Goal: Task Accomplishment & Management: Manage account settings

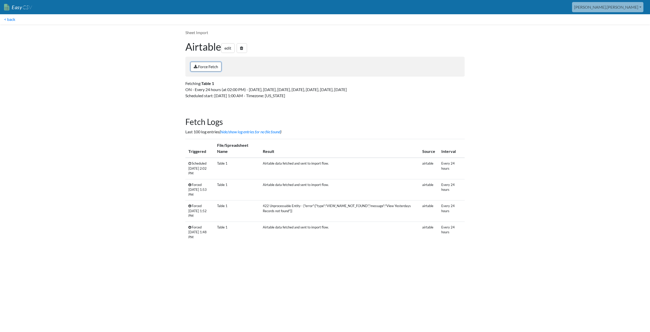
click at [209, 69] on link "Force Fetch" at bounding box center [206, 67] width 31 height 10
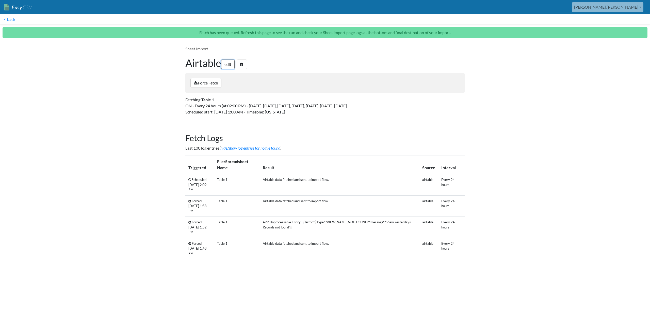
click at [231, 63] on link "edit" at bounding box center [227, 64] width 13 height 10
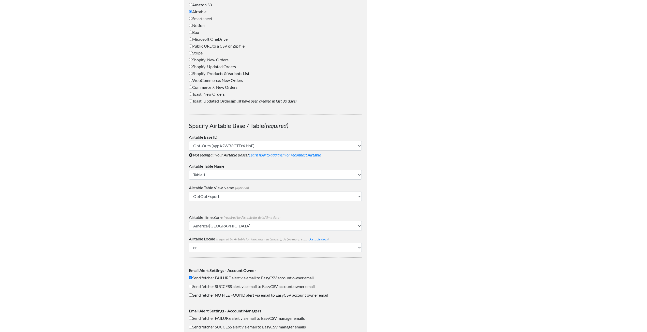
scroll to position [325, 0]
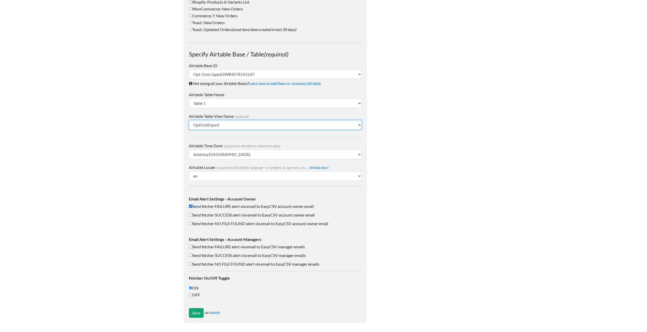
click at [209, 127] on select "Grid view OptOutExport" at bounding box center [275, 125] width 173 height 10
click at [180, 126] on div "Sheet Import Edit Scheduled Fetcher How often do you want to fetch and import? …" at bounding box center [275, 13] width 193 height 629
click at [210, 103] on select "Table 1" at bounding box center [275, 103] width 173 height 10
click at [153, 101] on body "Easy CSV aaron.tavis Oag Texas Gov All Flows All CSV Generators Business & Plan…" at bounding box center [323, 1] width 647 height 653
click at [194, 312] on input "Save" at bounding box center [196, 313] width 15 height 10
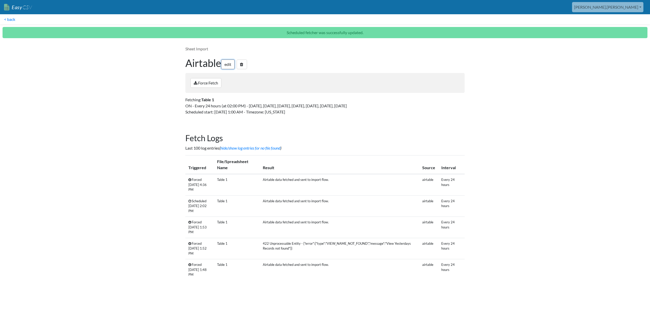
click at [228, 63] on link "edit" at bounding box center [227, 64] width 13 height 10
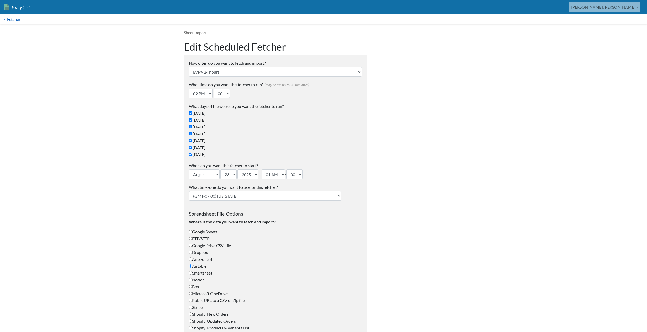
click at [13, 18] on link "< Fetcher" at bounding box center [12, 19] width 24 height 10
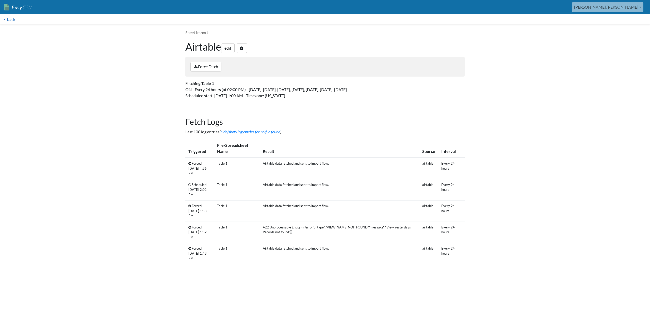
click at [9, 19] on link "< back" at bounding box center [9, 19] width 19 height 10
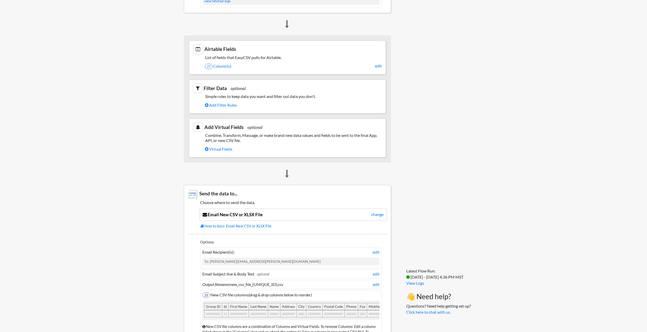
scroll to position [209, 0]
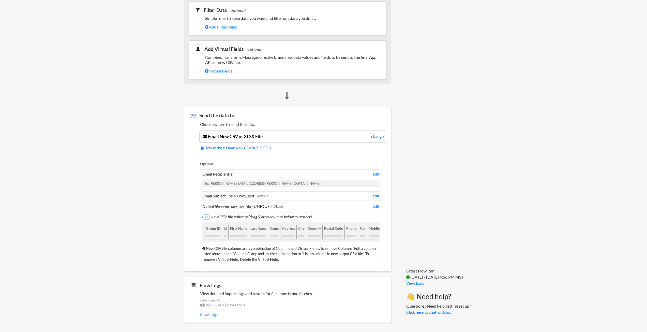
click at [67, 156] on body "Easy CSV [PERSON_NAME].[PERSON_NAME] Oag [US_STATE] Gov All Flows All CSV Gener…" at bounding box center [323, 61] width 647 height 533
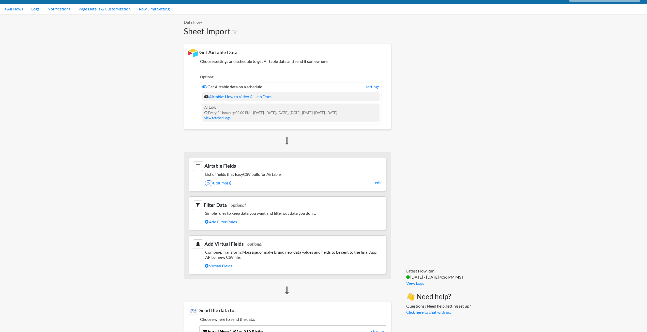
scroll to position [0, 0]
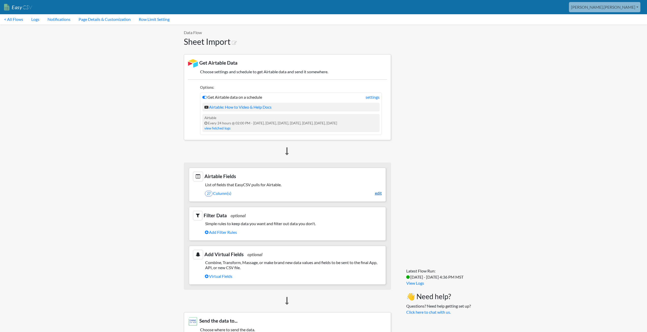
click at [376, 194] on link "edit" at bounding box center [378, 193] width 7 height 6
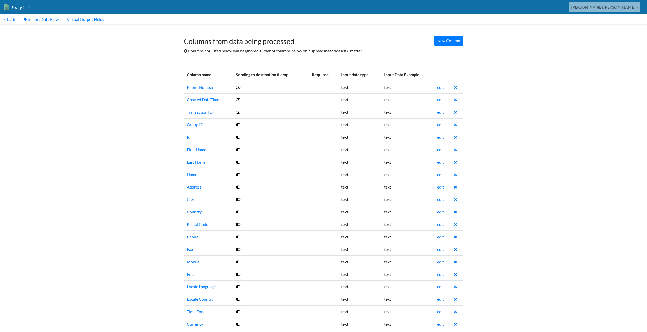
click at [239, 86] on icon at bounding box center [238, 87] width 5 height 4
click at [239, 99] on icon at bounding box center [238, 100] width 5 height 4
click at [240, 113] on icon at bounding box center [238, 112] width 5 height 4
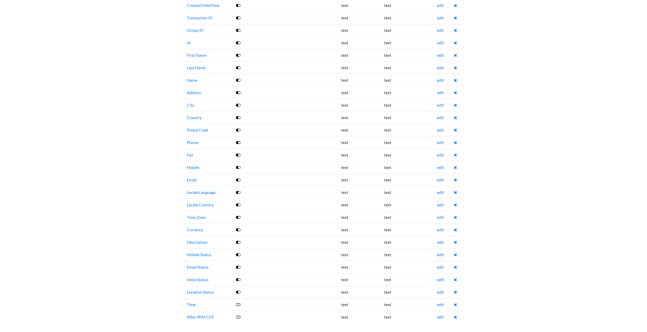
scroll to position [95, 0]
click at [240, 305] on icon at bounding box center [238, 304] width 5 height 4
click at [240, 316] on icon at bounding box center [238, 316] width 5 height 4
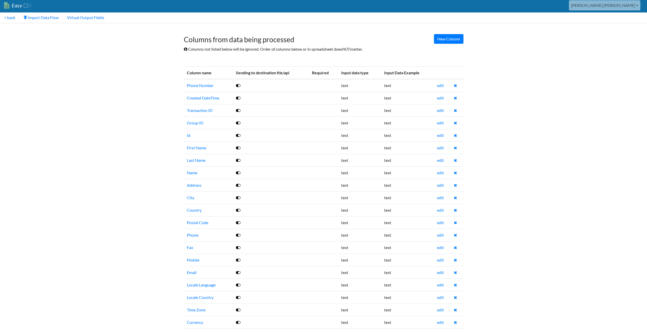
scroll to position [0, 0]
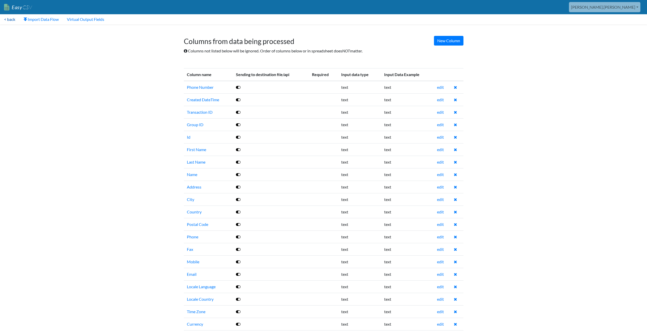
click at [11, 17] on link "< back" at bounding box center [9, 19] width 19 height 10
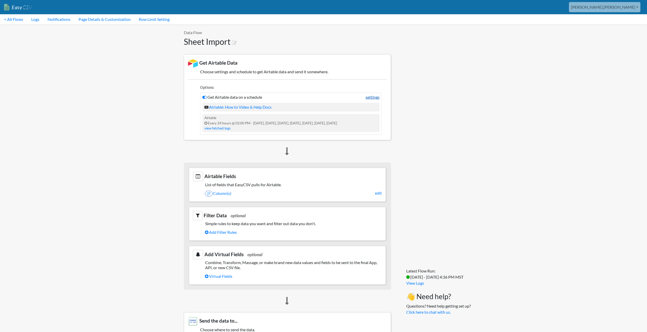
click at [376, 98] on link "settings" at bounding box center [372, 97] width 14 height 6
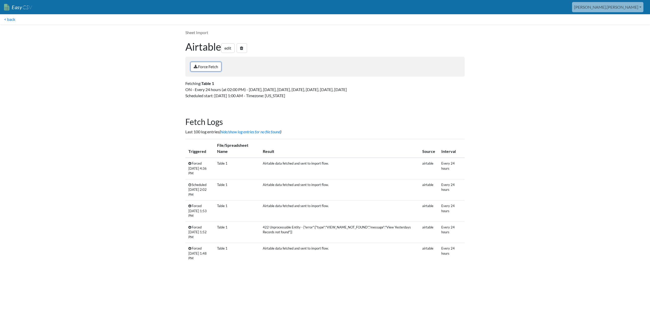
click at [203, 66] on link "Force Fetch" at bounding box center [206, 67] width 31 height 10
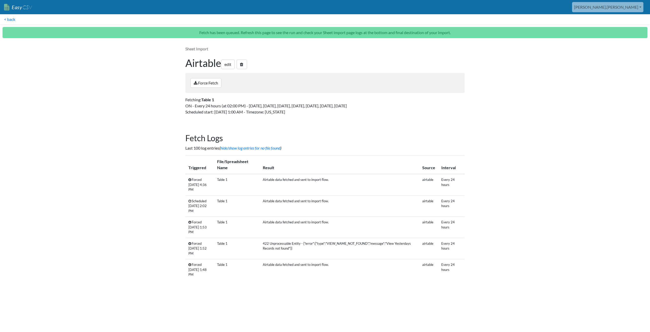
click at [517, 68] on body "Easy CSV aaron.tavis Oag Texas Gov All Flows All CSV Generators Business & Plan…" at bounding box center [325, 144] width 650 height 289
click at [14, 19] on link "< back" at bounding box center [9, 19] width 19 height 10
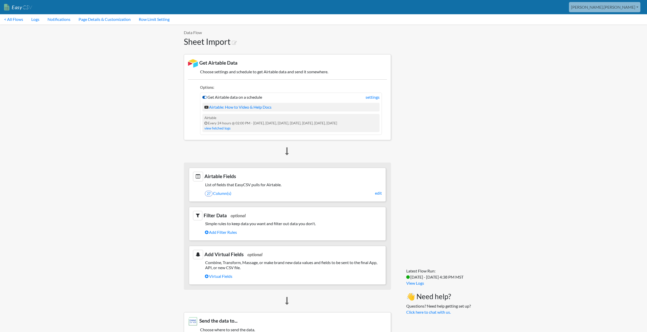
click at [205, 98] on icon at bounding box center [204, 97] width 5 height 4
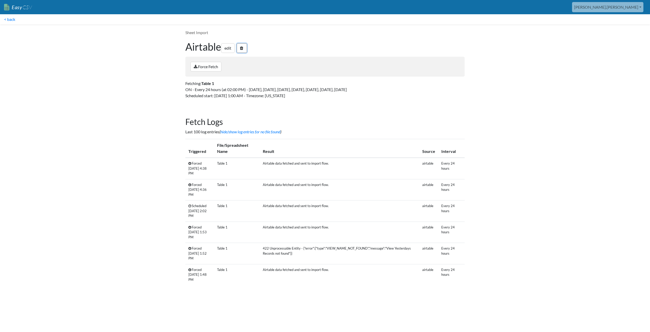
click at [243, 49] on icon at bounding box center [241, 48] width 3 height 4
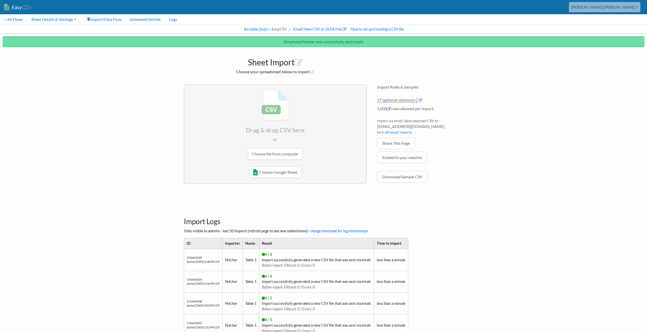
click at [161, 193] on body "Easy CSV aaron.tavis Oag Texas Gov All Flows All CSV Generators Business & Plan…" at bounding box center [323, 191] width 647 height 382
click at [251, 28] on link "Airtable" at bounding box center [250, 28] width 15 height 5
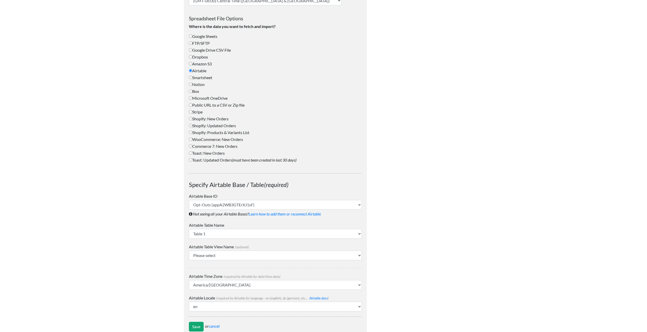
scroll to position [198, 0]
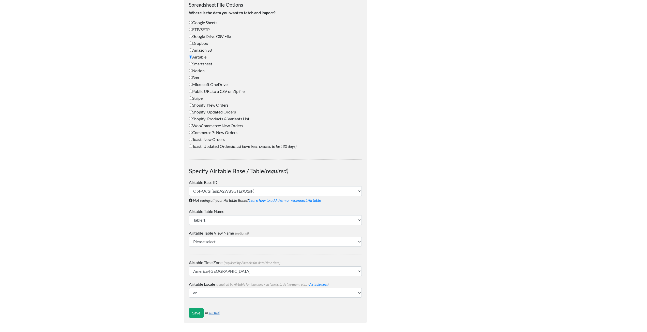
click at [217, 312] on link "cancel" at bounding box center [214, 311] width 11 height 5
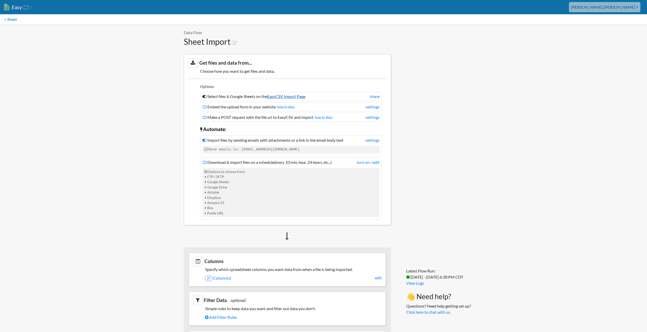
click at [275, 96] on link "EasyCSV Import Page" at bounding box center [286, 96] width 38 height 5
click at [368, 116] on link "settings" at bounding box center [372, 117] width 14 height 6
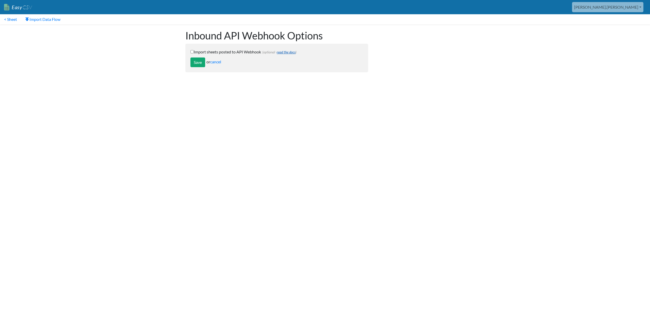
click at [292, 52] on link "read the docs" at bounding box center [286, 52] width 19 height 4
click at [194, 51] on input "Import sheets posted to API Webhook (optional - read the docs )" at bounding box center [192, 51] width 3 height 3
checkbox input "true"
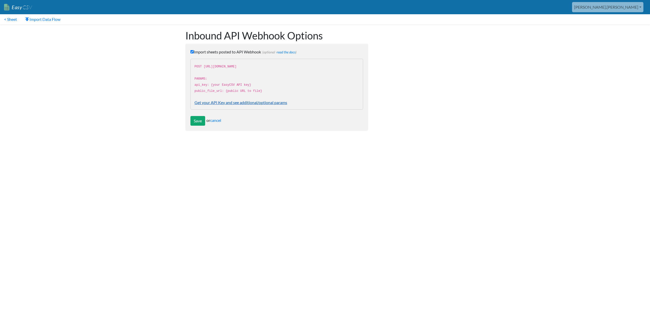
click at [214, 102] on link "Get your API Key and see additional/optional params" at bounding box center [241, 102] width 93 height 5
click at [220, 120] on link "cancel" at bounding box center [215, 120] width 11 height 5
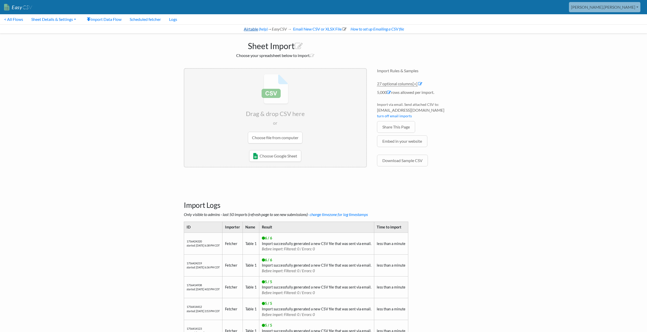
click at [248, 29] on link "Airtable" at bounding box center [250, 28] width 15 height 5
click at [316, 30] on link "Email New CSV or XLSX File" at bounding box center [319, 28] width 54 height 5
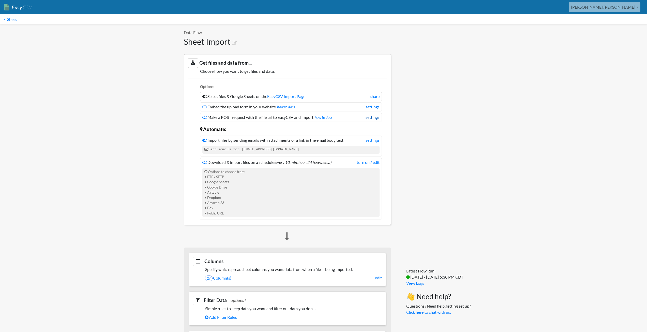
click at [368, 118] on link "settings" at bounding box center [372, 117] width 14 height 6
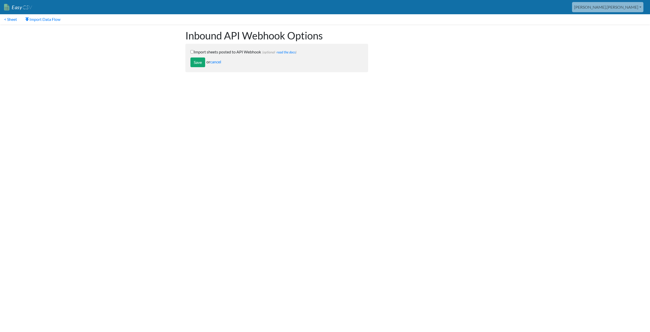
click at [228, 51] on label "Import sheets posted to API Webhook (optional - read the docs )" at bounding box center [277, 52] width 173 height 6
click at [194, 51] on input "Import sheets posted to API Webhook (optional - read the docs )" at bounding box center [192, 51] width 3 height 3
checkbox input "true"
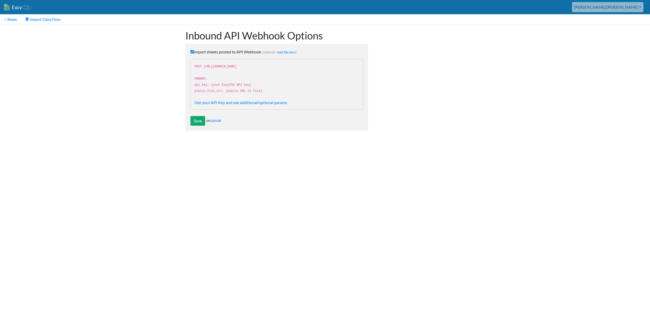
drag, startPoint x: 195, startPoint y: 65, endPoint x: 265, endPoint y: 90, distance: 74.1
click at [265, 90] on div "POST https://www.easycsv.io/oagtexasgov/sheets/webhook/2fe5b4c9-7404-4a20-8510-…" at bounding box center [277, 84] width 173 height 51
copy code "POST https://www.easycsv.io/oagtexasgov/sheets/webhook/2fe5b4c9-7404-4a20-8510-…"
click at [199, 123] on input "Save" at bounding box center [198, 121] width 15 height 10
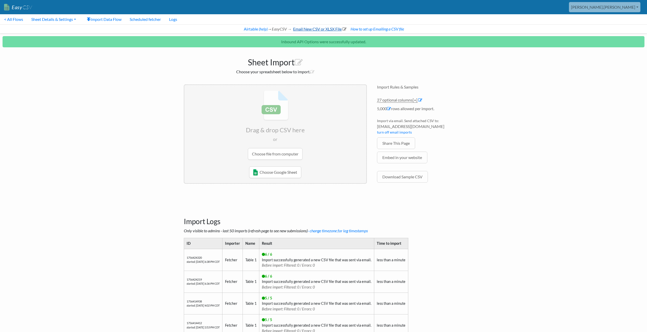
click at [302, 30] on link "Email New CSV or XLSX File" at bounding box center [319, 28] width 54 height 5
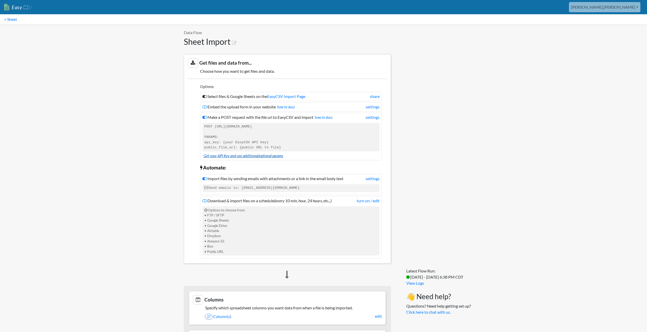
click at [269, 155] on link "Get your API Key and see additional/optional params" at bounding box center [244, 155] width 80 height 4
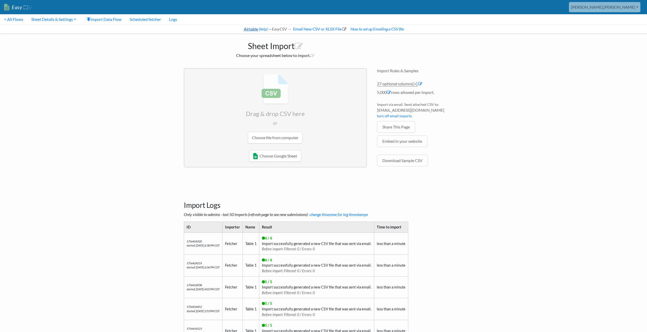
click at [249, 28] on link "Airtable" at bounding box center [250, 28] width 15 height 5
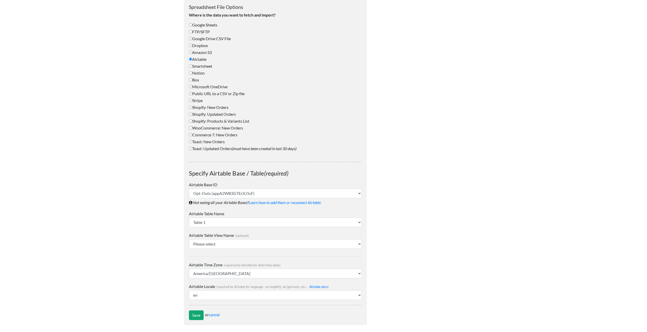
scroll to position [198, 0]
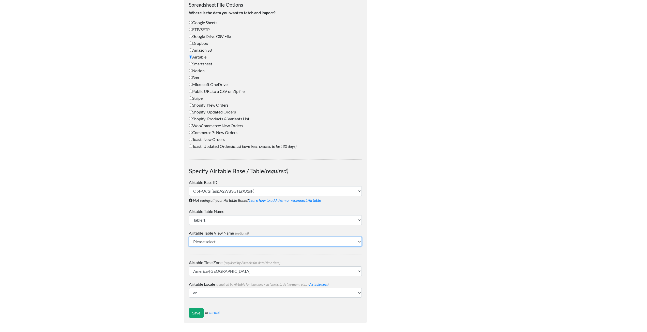
click at [209, 239] on select "Please select Grid view OptOutExport" at bounding box center [275, 242] width 173 height 10
select select "OptOutExport"
click at [189, 237] on select "Please select Grid view OptOutExport" at bounding box center [275, 242] width 173 height 10
click at [214, 314] on link "cancel" at bounding box center [214, 311] width 11 height 5
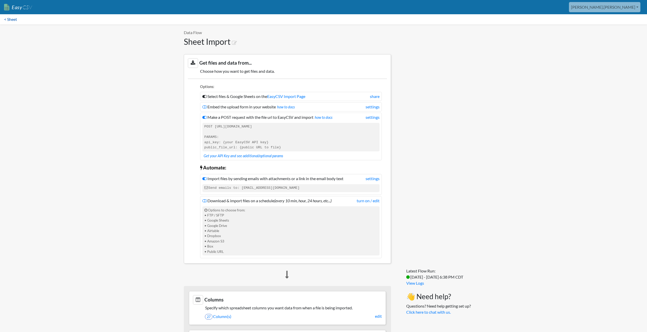
click at [9, 21] on link "< Sheet" at bounding box center [10, 19] width 21 height 10
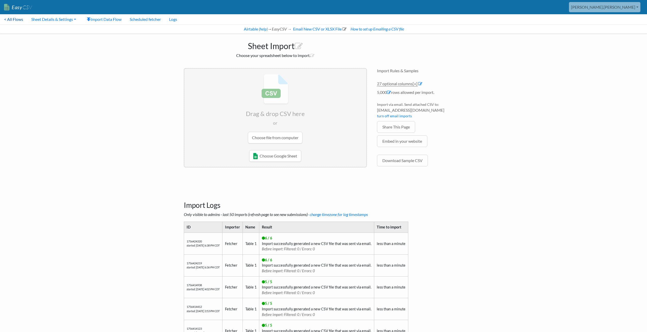
click at [15, 19] on link "< All Flows" at bounding box center [13, 19] width 27 height 10
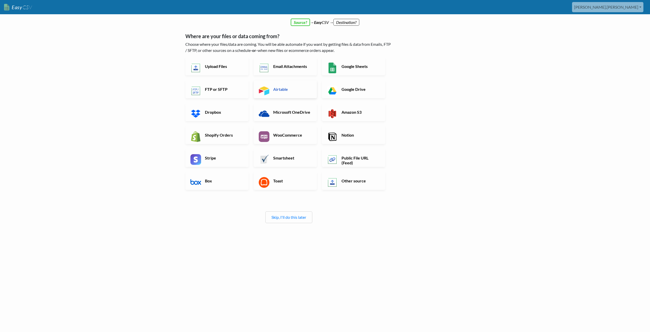
click at [264, 95] on img at bounding box center [264, 90] width 11 height 11
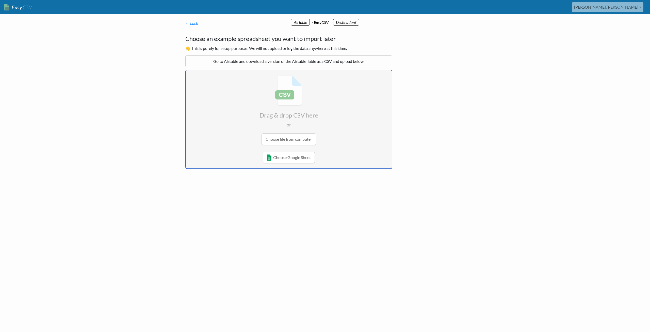
type input "C:\fakepath\Table 1-OptOutExport.csv"
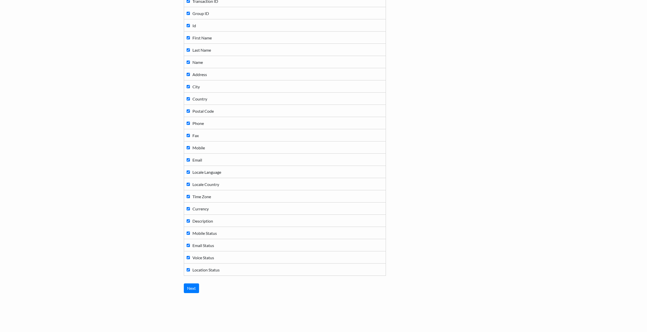
scroll to position [130, 0]
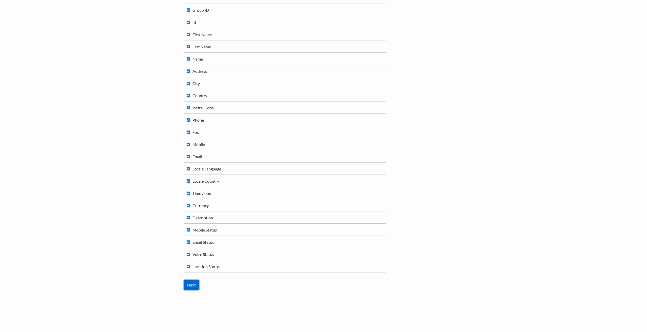
click at [190, 285] on input "Next" at bounding box center [191, 285] width 15 height 10
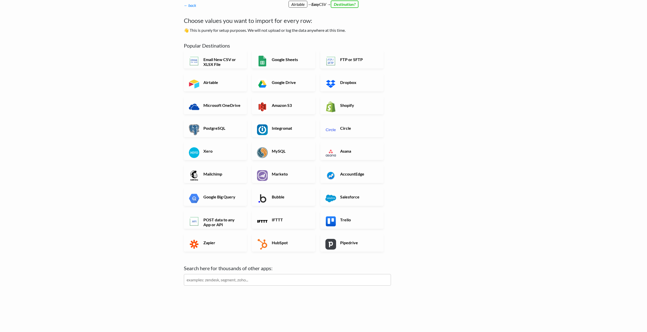
scroll to position [0, 0]
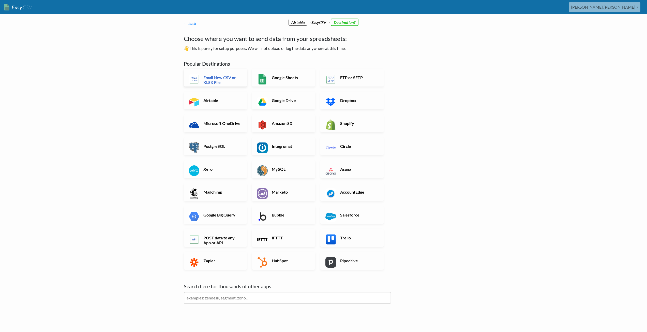
click at [205, 80] on h6 "Email New CSV or XLSX File" at bounding box center [222, 80] width 40 height 10
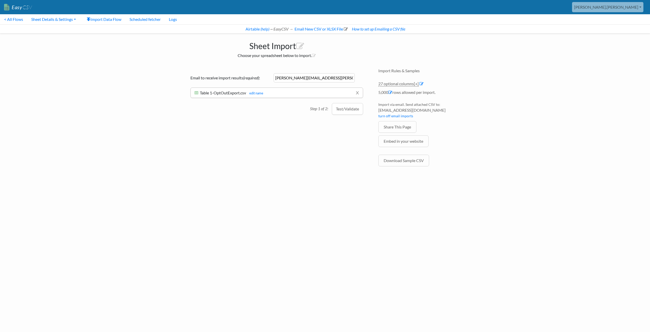
drag, startPoint x: 298, startPoint y: 77, endPoint x: 347, endPoint y: 77, distance: 49.0
click at [347, 77] on input "[PERSON_NAME][EMAIL_ADDRESS][PERSON_NAME][DOMAIN_NAME][US_STATE]" at bounding box center [314, 77] width 81 height 9
type input "[PERSON_NAME][EMAIL_ADDRESS][PERSON_NAME][DOMAIN_NAME]"
click at [346, 111] on button "Test/Validate" at bounding box center [347, 109] width 31 height 12
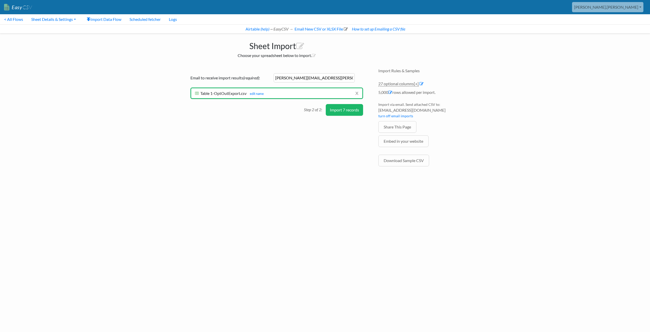
click at [346, 112] on button "Import 7 records" at bounding box center [344, 110] width 37 height 12
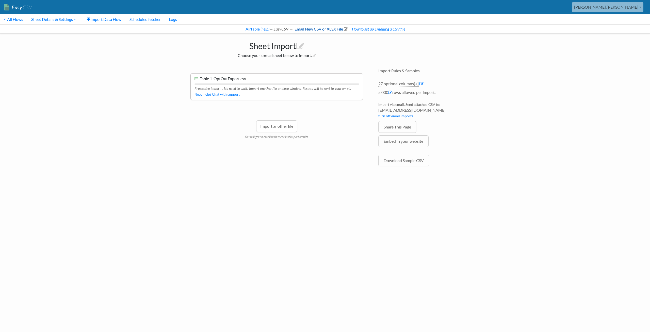
click at [307, 30] on link "Email New CSV or XLSX File" at bounding box center [321, 28] width 54 height 5
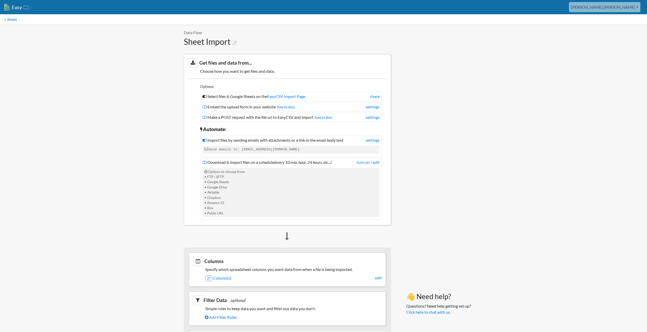
scroll to position [127, 0]
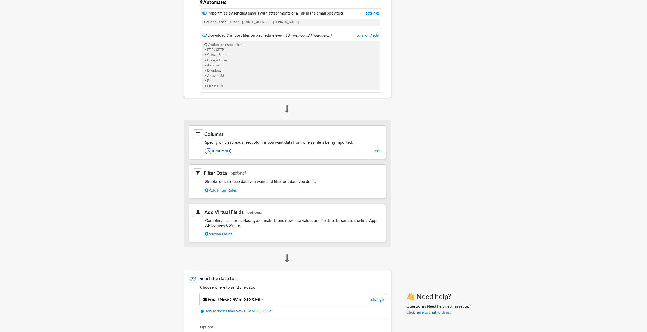
click at [224, 151] on link "27 Column(s)" at bounding box center [293, 150] width 177 height 9
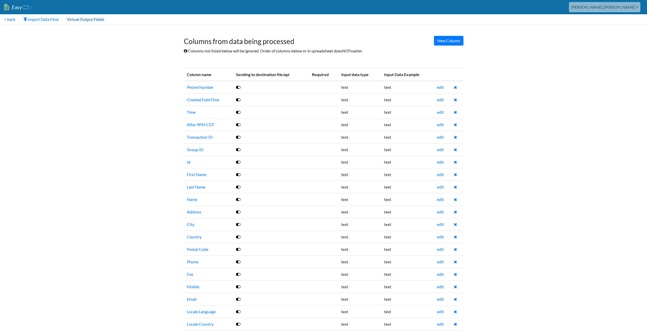
click at [84, 20] on link "Virtual Output Fields" at bounding box center [85, 19] width 45 height 10
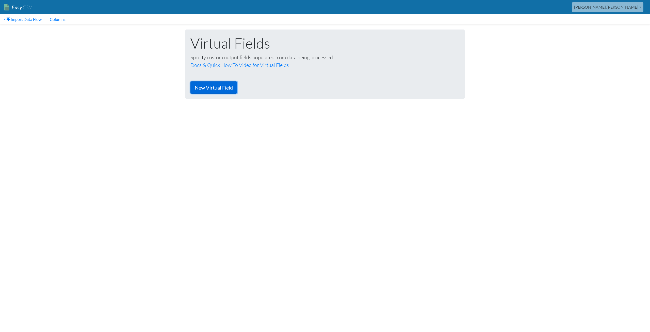
click at [223, 89] on link "New Virtual Field" at bounding box center [214, 87] width 47 height 12
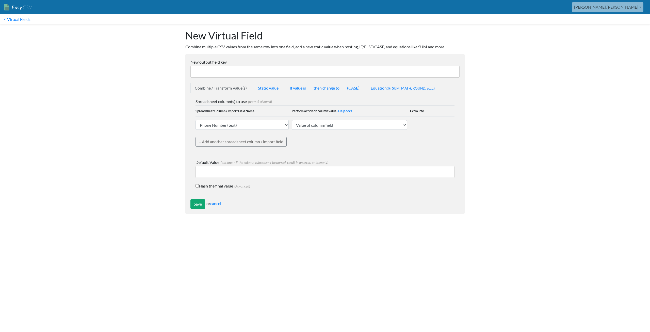
click at [230, 69] on input "New output field key" at bounding box center [325, 72] width 269 height 12
type input "First Name"
click at [199, 205] on input "Save" at bounding box center [198, 204] width 15 height 10
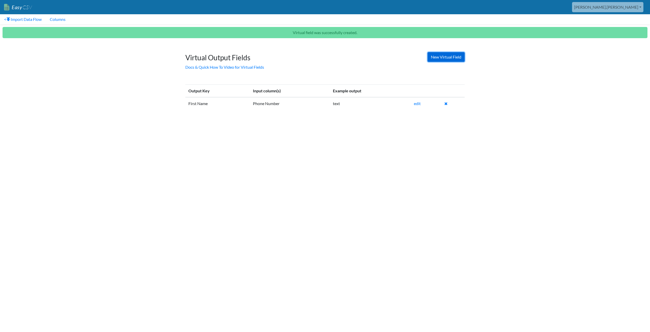
click at [438, 56] on link "New Virtual Field" at bounding box center [446, 57] width 37 height 10
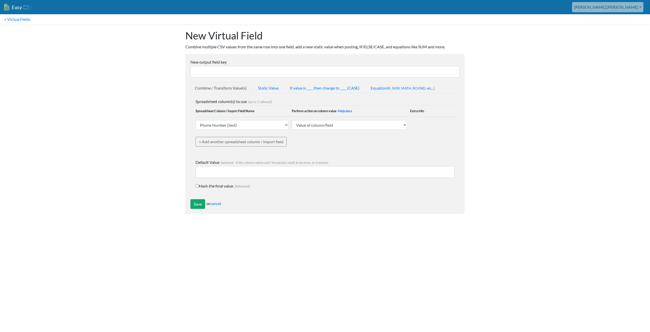
click at [214, 69] on input "New output field key" at bounding box center [325, 72] width 269 height 12
type input "Last Name"
click at [198, 203] on input "Save" at bounding box center [198, 204] width 15 height 10
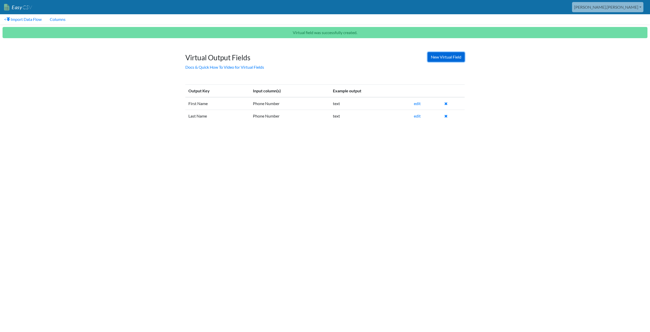
click at [441, 58] on link "New Virtual Field" at bounding box center [446, 57] width 37 height 10
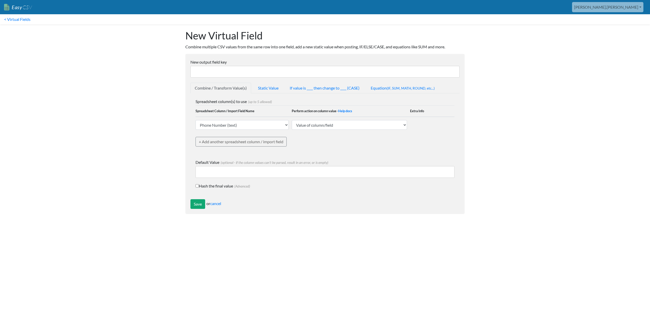
click at [209, 70] on input "New output field key" at bounding box center [325, 72] width 269 height 12
type input "Mobile"
click at [195, 205] on input "Save" at bounding box center [198, 204] width 15 height 10
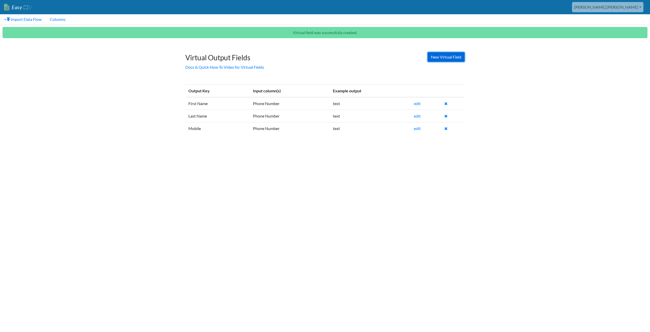
click at [443, 55] on link "New Virtual Field" at bounding box center [446, 57] width 37 height 10
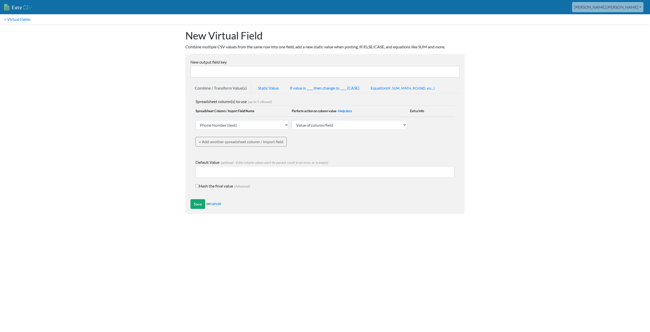
click at [215, 72] on input "New output field key" at bounding box center [325, 72] width 269 height 12
type input "Description"
click at [254, 123] on select "Phone Number (text) Created DateTime (text) Time (text) After 9PM CDT (text) Tr…" at bounding box center [242, 125] width 93 height 10
select select "748615"
click at [196, 120] on select "Phone Number (text) Created DateTime (text) Time (text) After 9PM CDT (text) Tr…" at bounding box center [242, 125] width 93 height 10
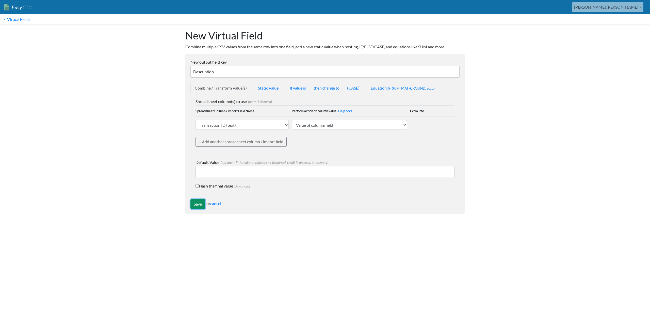
click at [196, 204] on input "Save" at bounding box center [198, 204] width 15 height 10
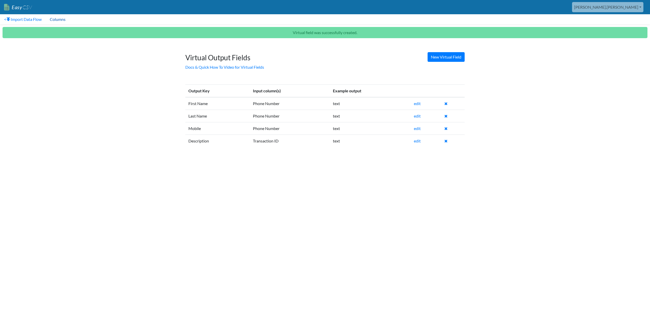
click at [62, 18] on link "Columns" at bounding box center [58, 19] width 24 height 10
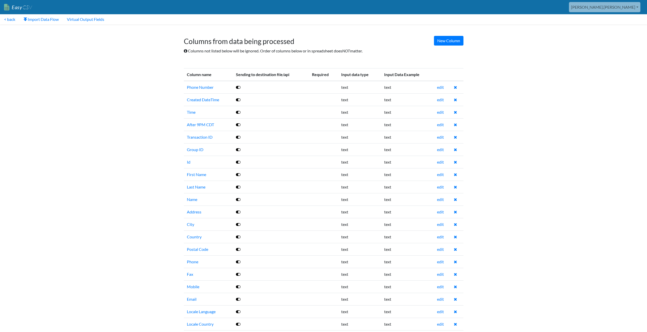
click at [238, 86] on icon at bounding box center [238, 87] width 5 height 4
click at [238, 100] on icon at bounding box center [238, 100] width 5 height 4
click at [238, 112] on icon at bounding box center [238, 112] width 5 height 4
click at [237, 124] on icon at bounding box center [238, 124] width 5 height 4
click at [237, 138] on icon at bounding box center [238, 137] width 5 height 4
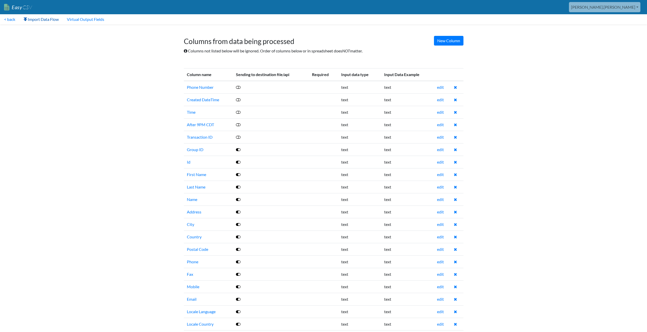
click at [45, 21] on link "Import Data Flow" at bounding box center [40, 19] width 43 height 10
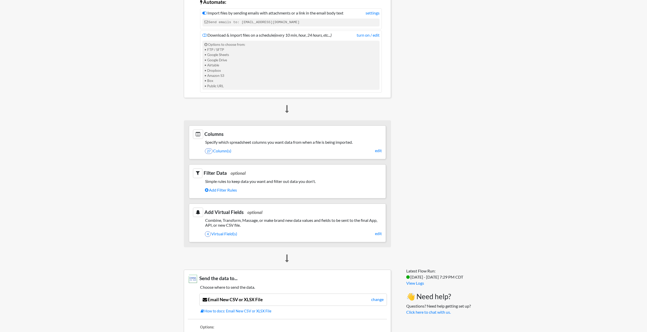
scroll to position [254, 0]
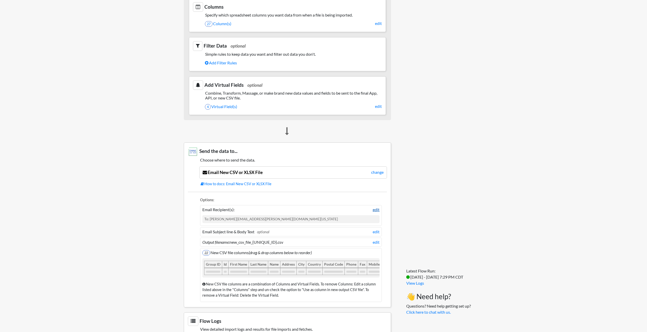
click at [374, 211] on link "edit" at bounding box center [375, 209] width 7 height 6
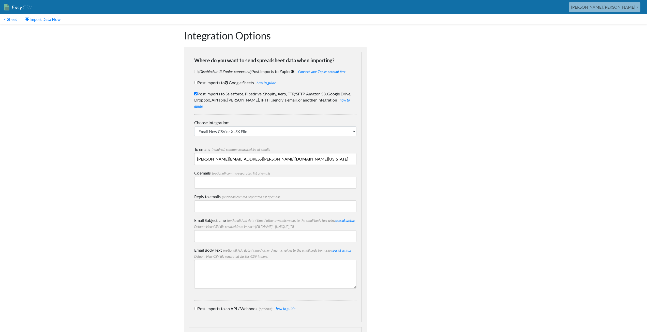
drag, startPoint x: 220, startPoint y: 154, endPoint x: 271, endPoint y: 153, distance: 51.3
click at [271, 153] on input "[PERSON_NAME][EMAIL_ADDRESS][PERSON_NAME][DOMAIN_NAME][US_STATE]" at bounding box center [275, 159] width 162 height 12
type input "[PERSON_NAME][EMAIL_ADDRESS][PERSON_NAME][DOMAIN_NAME]"
click at [238, 230] on input "Email Subject Line (optional) Add date / time / other dynamic values to the ema…" at bounding box center [275, 236] width 162 height 12
type input "{FILENAME} - {MMDDYYYY}"
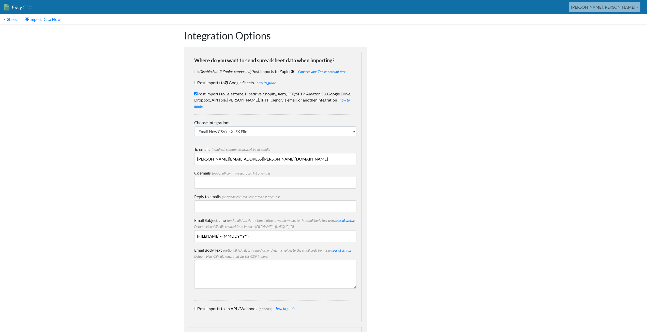
click at [213, 200] on input "Reply to emails (optional) comma-separated list of emails" at bounding box center [275, 206] width 162 height 12
type input "[PERSON_NAME][EMAIL_ADDRESS][PERSON_NAME][DOMAIN_NAME][US_STATE]"
click at [150, 220] on body "Easy CSV [PERSON_NAME].[PERSON_NAME] Oag [US_STATE] Gov All Flows All CSV Gener…" at bounding box center [323, 232] width 647 height 465
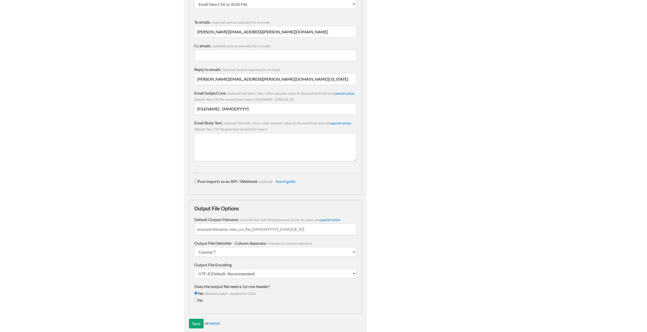
click at [224, 224] on input "Default Output Filename (optional) Add date/time/uniqueness to the file name us…" at bounding box center [275, 229] width 162 height 12
click at [218, 223] on input "Default Output Filename (optional) Add date/time/uniqueness to the file name us…" at bounding box center [275, 229] width 162 height 12
type input "MemberOptOut"
click at [142, 264] on body "Easy CSV [PERSON_NAME].[PERSON_NAME] Oag [US_STATE] Gov All Flows All CSV Gener…" at bounding box center [323, 105] width 647 height 465
click at [198, 318] on input "Save" at bounding box center [196, 323] width 15 height 10
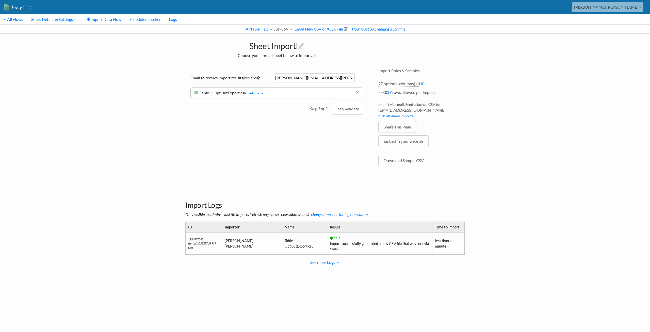
drag, startPoint x: 298, startPoint y: 76, endPoint x: 335, endPoint y: 80, distance: 37.3
click at [335, 80] on input "[PERSON_NAME][EMAIL_ADDRESS][PERSON_NAME][DOMAIN_NAME][US_STATE]" at bounding box center [314, 77] width 81 height 9
type input "aaron.tavis@insight.com"
click at [346, 109] on button "Test/Validate" at bounding box center [347, 109] width 31 height 12
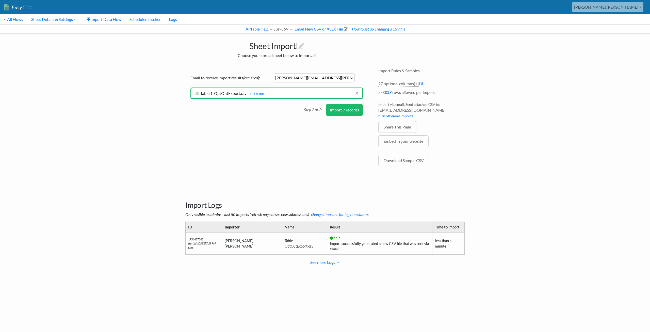
click at [335, 108] on button "Import 7 records" at bounding box center [344, 110] width 37 height 12
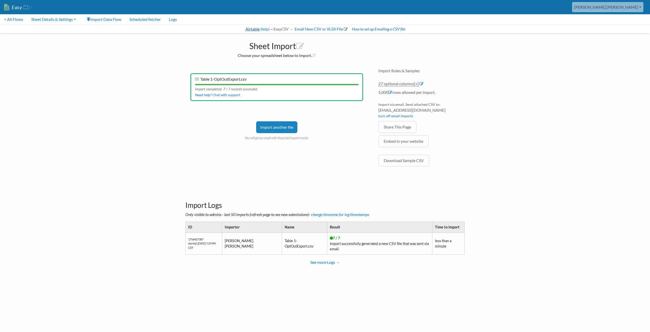
click at [253, 28] on link "Airtable" at bounding box center [252, 28] width 15 height 5
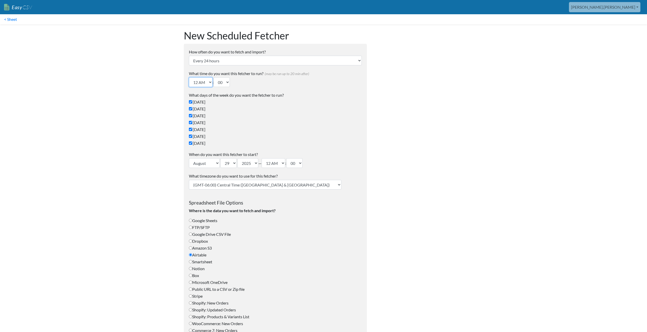
click at [209, 82] on select "12 AM 01 AM 02 AM 03 AM 04 AM 05 AM 06 AM 07 AM 08 AM 09 AM 10 AM 11 AM 12 PM 0…" at bounding box center [201, 82] width 24 height 10
select select "21"
click at [189, 77] on select "12 AM 01 AM 02 AM 03 AM 04 AM 05 AM 06 AM 07 AM 08 AM 09 AM 10 AM 11 AM 12 PM 0…" at bounding box center [201, 82] width 24 height 10
click at [281, 163] on select "12 AM 01 AM 02 AM 03 AM 04 AM 05 AM 06 AM 07 AM 08 AM 09 AM 10 AM 11 AM 12 PM 0…" at bounding box center [273, 163] width 24 height 10
click at [231, 164] on select "1 2 3 4 5 6 7 8 9 10 11 12 13 14 15 16 17 18 19 20 21 22 23 24 25 26 27 28 29 3…" at bounding box center [228, 163] width 16 height 10
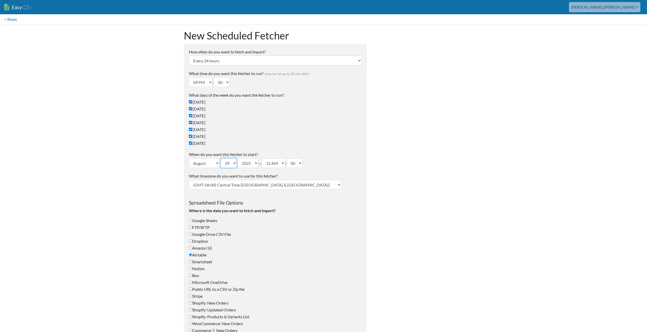
select select "28"
click at [221, 158] on select "1 2 3 4 5 6 7 8 9 10 11 12 13 14 15 16 17 18 19 20 21 22 23 24 25 26 27 28 29 3…" at bounding box center [228, 163] width 16 height 10
click at [145, 176] on body "Easy CSV aaron.tavis Oag Texas Gov All Flows All CSV Generators Business & Plan…" at bounding box center [323, 262] width 647 height 525
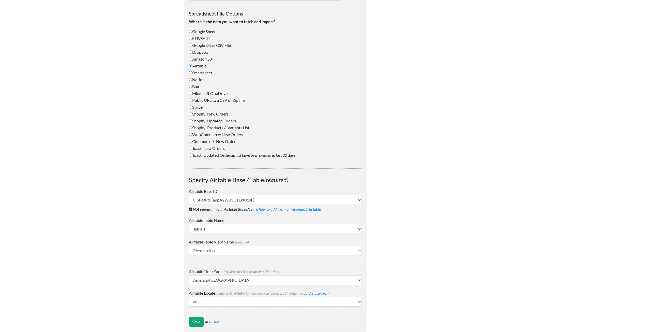
scroll to position [198, 0]
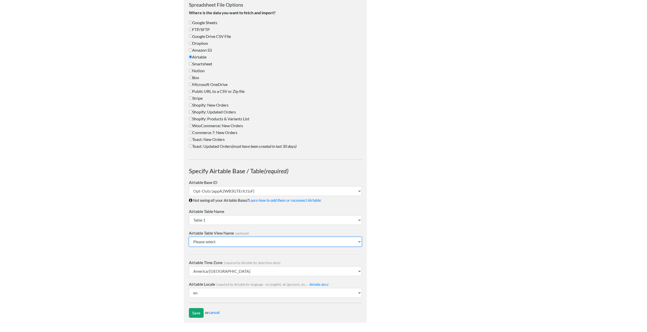
click at [208, 241] on select "Please select Grid view OptOutExport" at bounding box center [275, 242] width 173 height 10
select select "OptOutExport"
click at [189, 237] on select "Please select Grid view OptOutExport" at bounding box center [275, 242] width 173 height 10
click at [196, 310] on input "Save" at bounding box center [196, 313] width 15 height 10
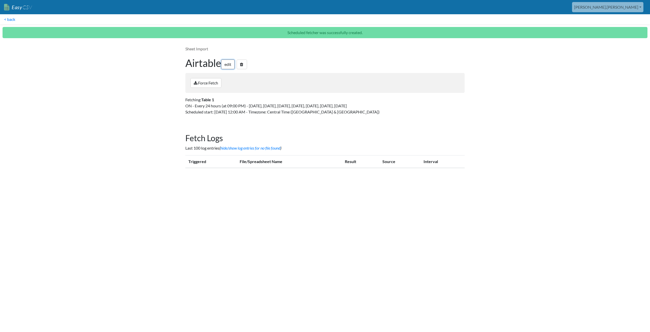
click at [232, 66] on link "edit" at bounding box center [227, 64] width 13 height 10
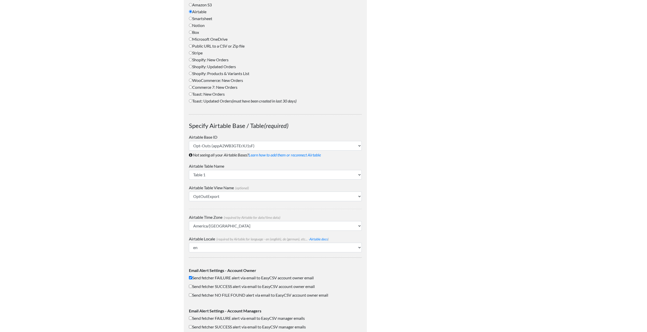
scroll to position [325, 0]
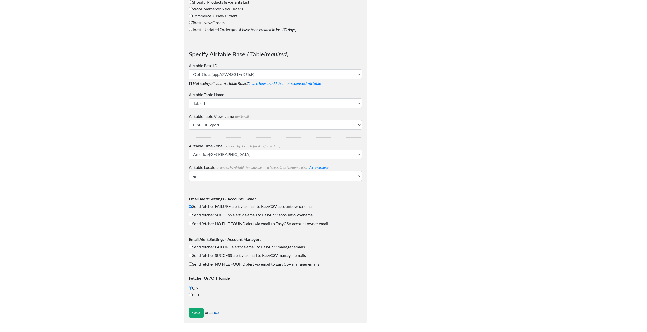
click at [217, 312] on link "cancel" at bounding box center [214, 311] width 11 height 5
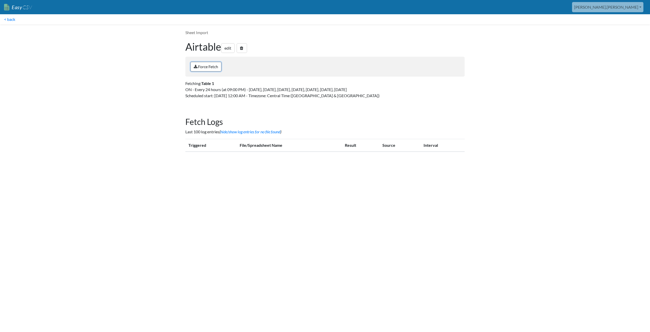
click at [200, 68] on link "Force Fetch" at bounding box center [206, 67] width 31 height 10
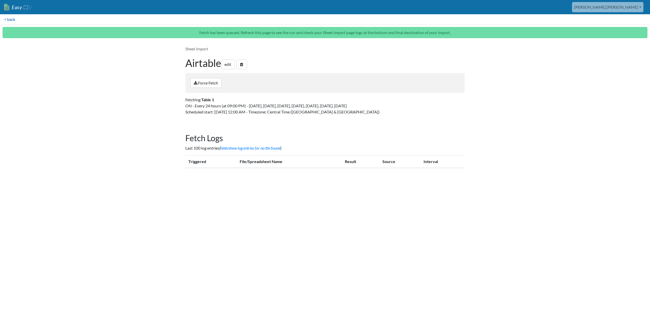
click at [10, 19] on link "< back" at bounding box center [9, 19] width 19 height 10
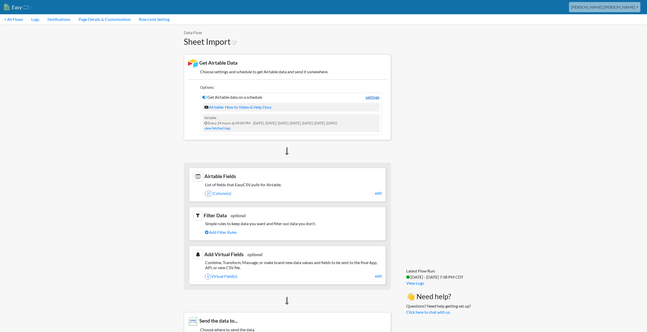
click at [368, 98] on link "settings" at bounding box center [372, 97] width 14 height 6
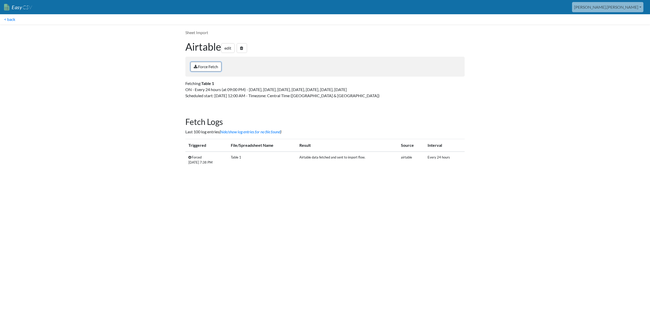
click at [213, 66] on link "Force Fetch" at bounding box center [206, 67] width 31 height 10
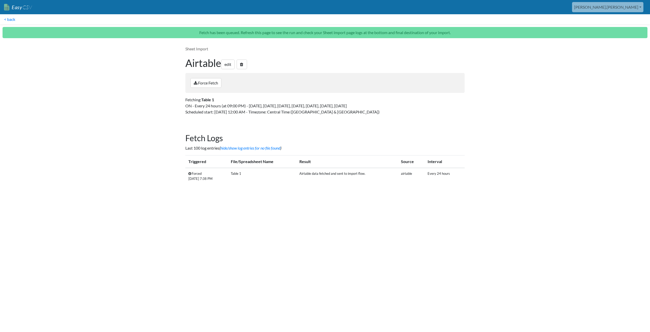
click at [559, 57] on body "Easy CSV aaron.tavis Oag Texas Gov All Flows All CSV Generators Business & Plan…" at bounding box center [325, 96] width 650 height 193
click at [14, 19] on link "< back" at bounding box center [9, 19] width 19 height 10
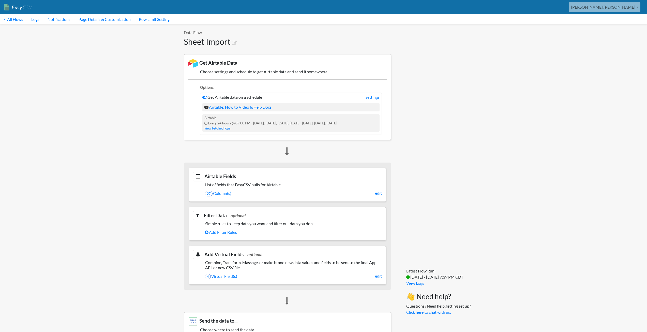
click at [355, 188] on section "Airtable Fields List of fields that EasyCSV pulls for Airtable. 27 Column(s) ed…" at bounding box center [287, 184] width 197 height 34
click at [377, 192] on link "edit" at bounding box center [378, 193] width 7 height 6
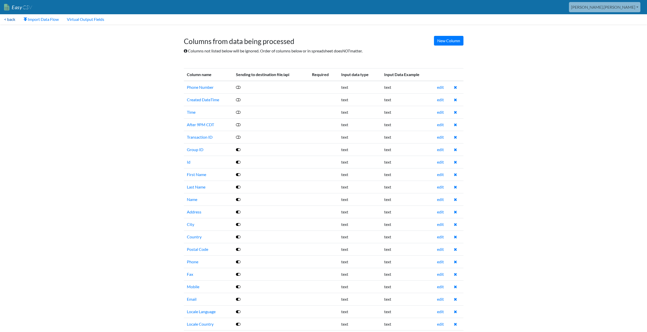
click at [10, 22] on link "< back" at bounding box center [9, 19] width 19 height 10
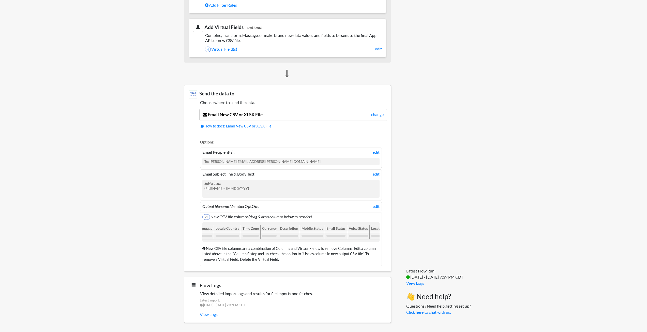
scroll to position [0, 224]
click at [309, 214] on icon "(drag & drop columns below to reorder)" at bounding box center [279, 216] width 63 height 5
drag, startPoint x: 225, startPoint y: 227, endPoint x: 228, endPoint y: 230, distance: 4.1
drag, startPoint x: 235, startPoint y: 226, endPoint x: 206, endPoint y: 229, distance: 29.4
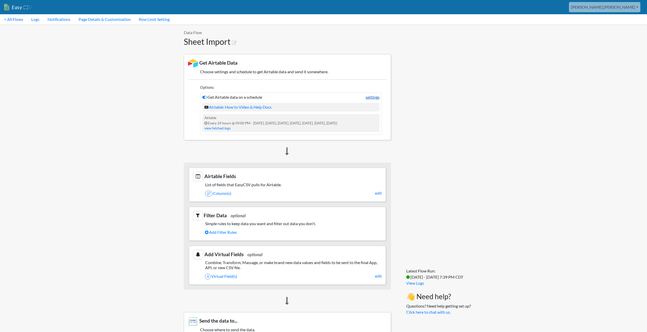
click at [377, 98] on link "settings" at bounding box center [372, 97] width 14 height 6
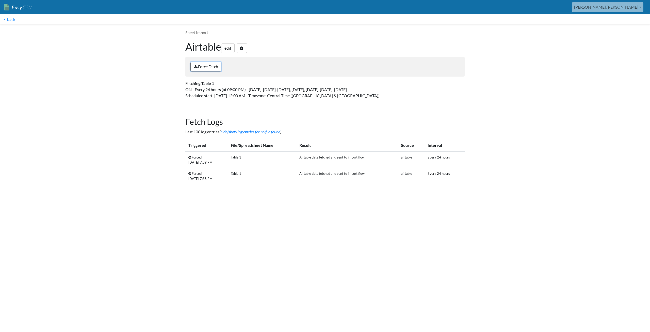
click at [207, 69] on link "Force Fetch" at bounding box center [206, 67] width 31 height 10
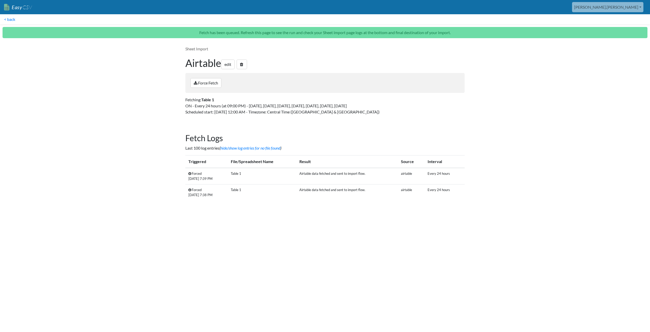
click at [506, 130] on body "Easy CSV aaron.tavis Oag Texas Gov All Flows All CSV Generators Business & Plan…" at bounding box center [325, 104] width 650 height 209
click at [11, 18] on link "< back" at bounding box center [9, 19] width 19 height 10
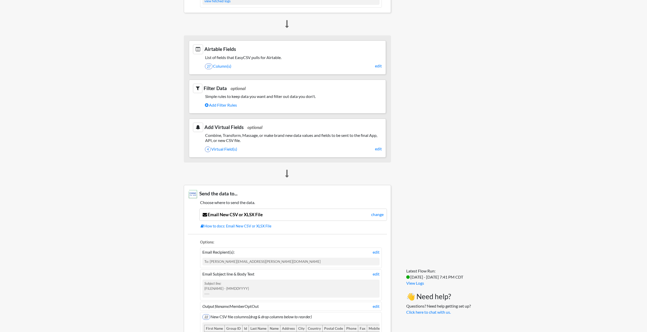
scroll to position [231, 0]
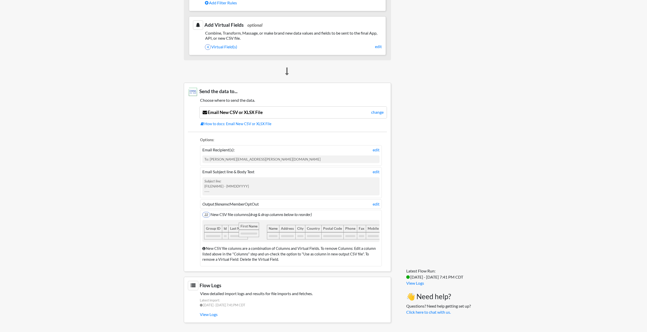
drag, startPoint x: 212, startPoint y: 226, endPoint x: 244, endPoint y: 226, distance: 32.0
drag, startPoint x: 256, startPoint y: 227, endPoint x: 237, endPoint y: 228, distance: 18.6
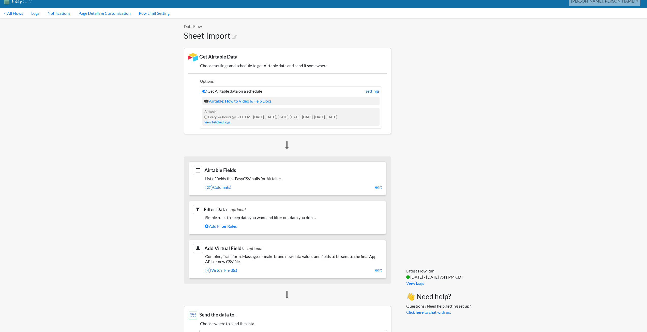
scroll to position [0, 0]
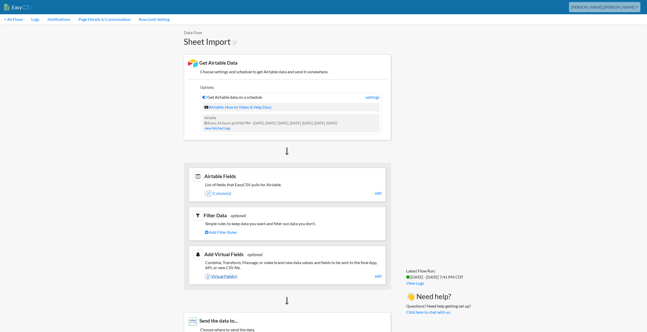
click at [219, 276] on link "4 Virtual Field(s)" at bounding box center [293, 276] width 177 height 9
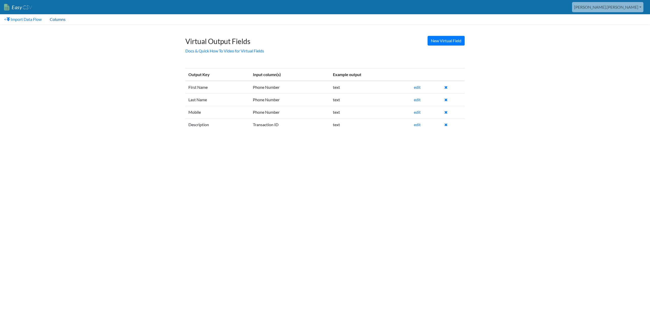
click at [58, 18] on link "Columns" at bounding box center [58, 19] width 24 height 10
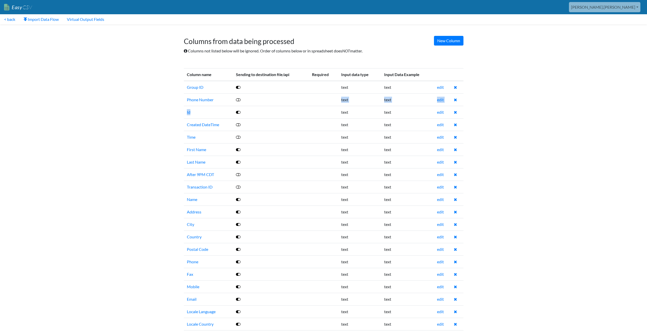
drag, startPoint x: 203, startPoint y: 114, endPoint x: 224, endPoint y: 99, distance: 26.1
click at [224, 99] on tbody "Group ID text text edit Phone Number text text edit Id text text edit Created D…" at bounding box center [323, 249] width 279 height 336
click at [140, 117] on body "Easy CSV [PERSON_NAME].[PERSON_NAME] Oag [US_STATE] Gov All Flows All CSV Gener…" at bounding box center [323, 213] width 647 height 426
click at [12, 19] on link "< back" at bounding box center [9, 19] width 19 height 10
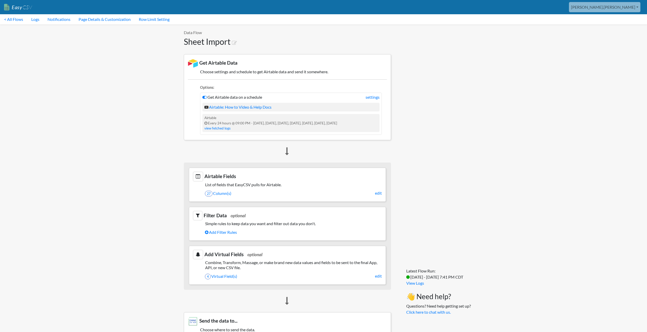
scroll to position [231, 0]
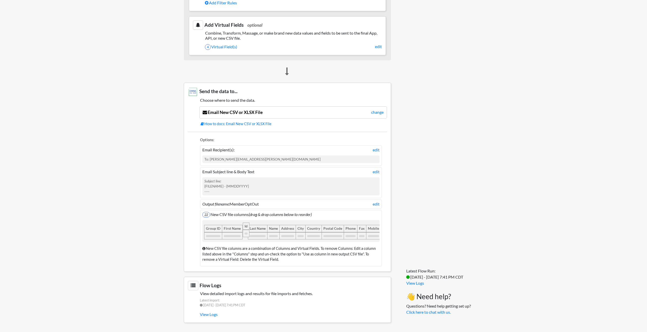
drag, startPoint x: 226, startPoint y: 225, endPoint x: 247, endPoint y: 227, distance: 21.5
drag, startPoint x: 245, startPoint y: 225, endPoint x: 225, endPoint y: 226, distance: 19.9
drag, startPoint x: 238, startPoint y: 223, endPoint x: 261, endPoint y: 224, distance: 23.4
drag, startPoint x: 260, startPoint y: 225, endPoint x: 243, endPoint y: 231, distance: 18.8
drag, startPoint x: 254, startPoint y: 224, endPoint x: 275, endPoint y: 227, distance: 21.4
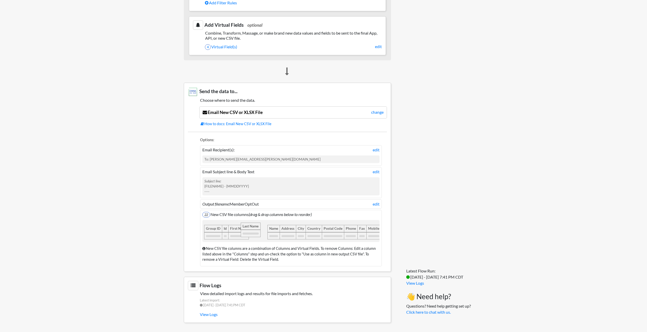
drag, startPoint x: 271, startPoint y: 226, endPoint x: 254, endPoint y: 231, distance: 17.1
drag, startPoint x: 272, startPoint y: 226, endPoint x: 290, endPoint y: 228, distance: 18.4
drag, startPoint x: 291, startPoint y: 225, endPoint x: 273, endPoint y: 227, distance: 18.4
drag, startPoint x: 287, startPoint y: 225, endPoint x: 302, endPoint y: 226, distance: 14.7
drag, startPoint x: 300, startPoint y: 225, endPoint x: 282, endPoint y: 227, distance: 17.9
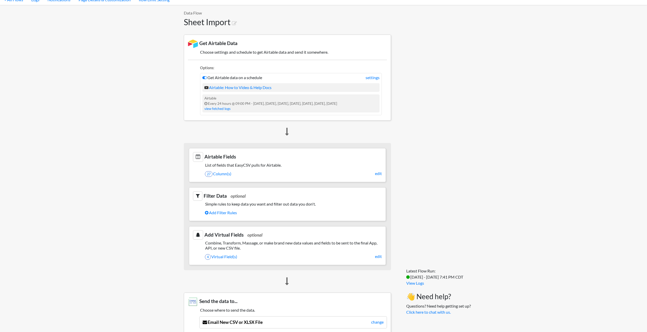
scroll to position [0, 0]
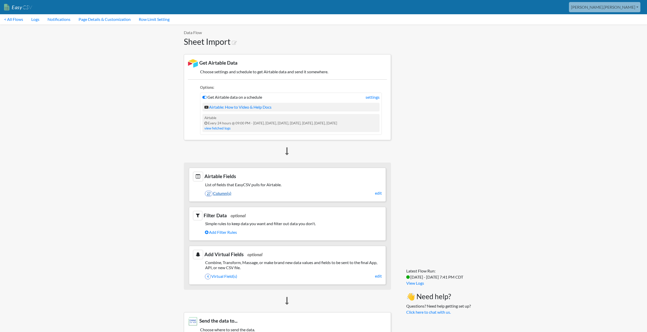
click at [280, 193] on link "27 Column(s)" at bounding box center [293, 193] width 177 height 9
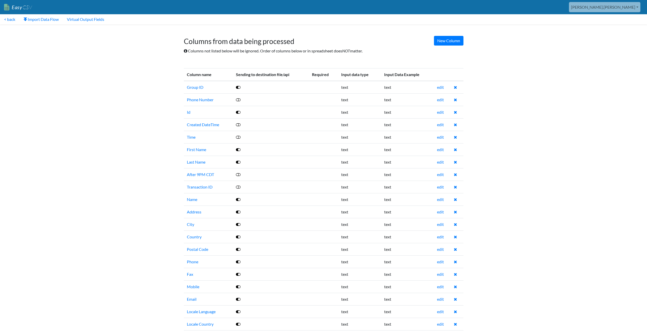
click at [238, 100] on icon at bounding box center [238, 100] width 5 height 4
click at [239, 125] on icon at bounding box center [238, 124] width 5 height 4
click at [238, 136] on icon at bounding box center [238, 137] width 5 height 4
click at [237, 173] on icon at bounding box center [238, 174] width 5 height 4
click at [238, 185] on icon at bounding box center [238, 187] width 5 height 4
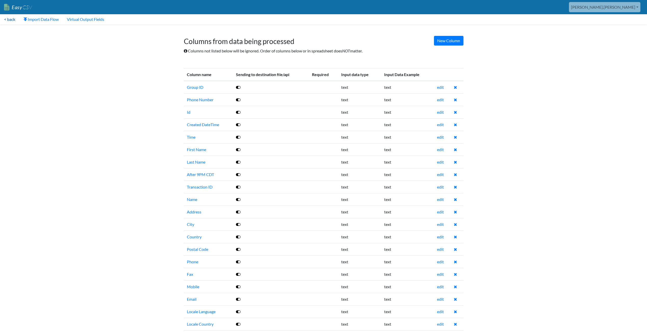
click at [10, 19] on link "< back" at bounding box center [9, 19] width 19 height 10
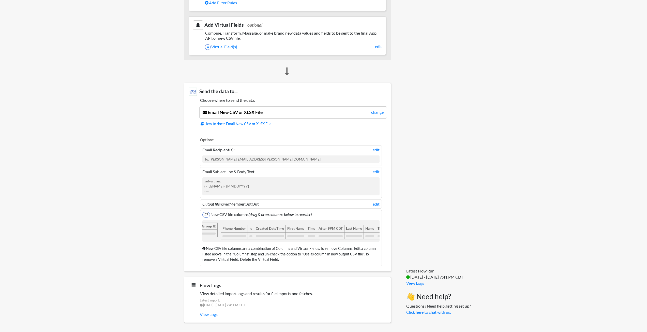
drag, startPoint x: 232, startPoint y: 224, endPoint x: 211, endPoint y: 228, distance: 22.1
drag, startPoint x: 251, startPoint y: 225, endPoint x: 226, endPoint y: 228, distance: 25.3
drag, startPoint x: 295, startPoint y: 226, endPoint x: 237, endPoint y: 230, distance: 58.6
drag, startPoint x: 352, startPoint y: 225, endPoint x: 256, endPoint y: 229, distance: 96.6
drag, startPoint x: 366, startPoint y: 224, endPoint x: 252, endPoint y: 231, distance: 114.3
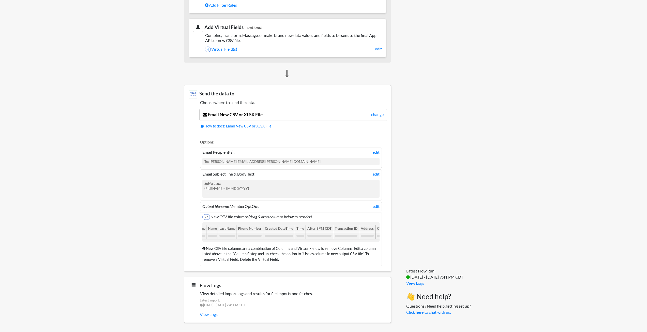
scroll to position [0, 43]
drag, startPoint x: 364, startPoint y: 226, endPoint x: 241, endPoint y: 232, distance: 122.9
drag, startPoint x: 209, startPoint y: 224, endPoint x: 230, endPoint y: 227, distance: 21.6
drag, startPoint x: 264, startPoint y: 225, endPoint x: 363, endPoint y: 237, distance: 100.3
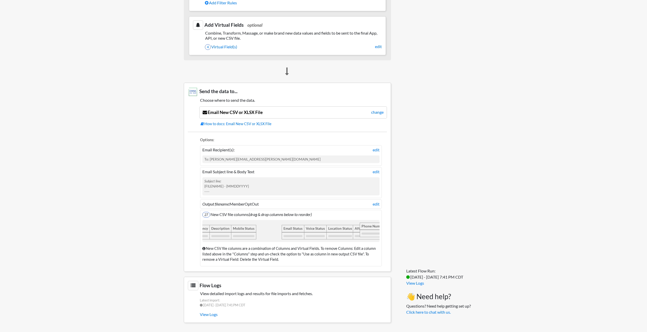
drag, startPoint x: 245, startPoint y: 225, endPoint x: 369, endPoint y: 236, distance: 124.5
drag, startPoint x: 355, startPoint y: 240, endPoint x: 249, endPoint y: 251, distance: 107.2
click at [249, 251] on div "New CSV file columns are a combination of Columns and Virtual Fields. To remove…" at bounding box center [290, 254] width 177 height 22
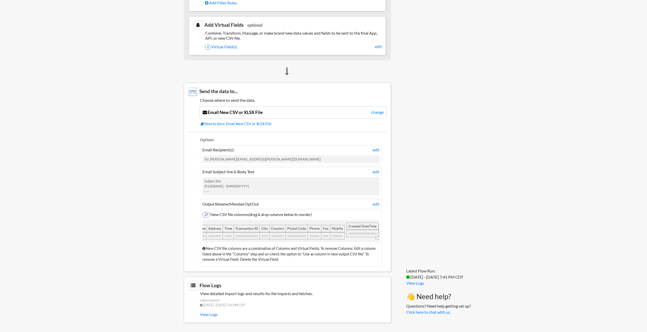
drag, startPoint x: 233, startPoint y: 224, endPoint x: 357, endPoint y: 238, distance: 124.7
drag, startPoint x: 266, startPoint y: 225, endPoint x: 369, endPoint y: 231, distance: 103.3
drag, startPoint x: 234, startPoint y: 225, endPoint x: 350, endPoint y: 232, distance: 115.8
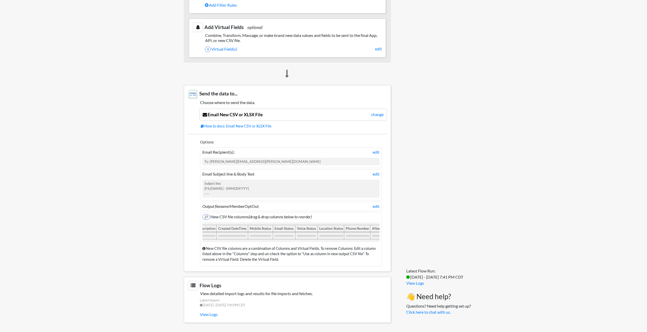
scroll to position [0, 308]
drag, startPoint x: 227, startPoint y: 225, endPoint x: 350, endPoint y: 230, distance: 123.3
drag, startPoint x: 303, startPoint y: 225, endPoint x: 361, endPoint y: 231, distance: 58.7
drag, startPoint x: 251, startPoint y: 225, endPoint x: 337, endPoint y: 233, distance: 87.0
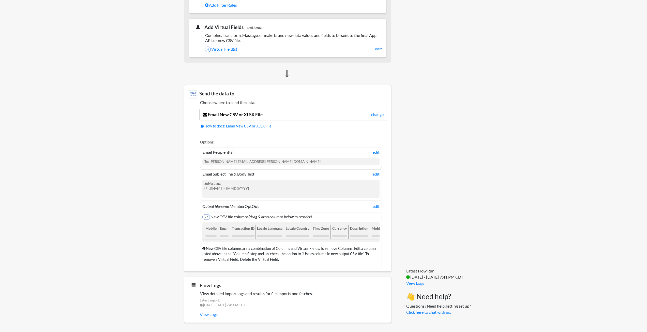
scroll to position [0, 175]
drag, startPoint x: 231, startPoint y: 224, endPoint x: 358, endPoint y: 229, distance: 127.2
drag, startPoint x: 232, startPoint y: 225, endPoint x: 357, endPoint y: 232, distance: 124.7
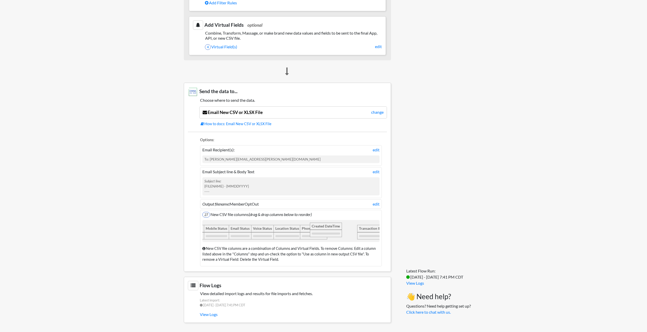
drag, startPoint x: 340, startPoint y: 225, endPoint x: 331, endPoint y: 229, distance: 9.5
drag, startPoint x: 244, startPoint y: 224, endPoint x: 340, endPoint y: 230, distance: 96.3
drag, startPoint x: 216, startPoint y: 225, endPoint x: 355, endPoint y: 230, distance: 138.6
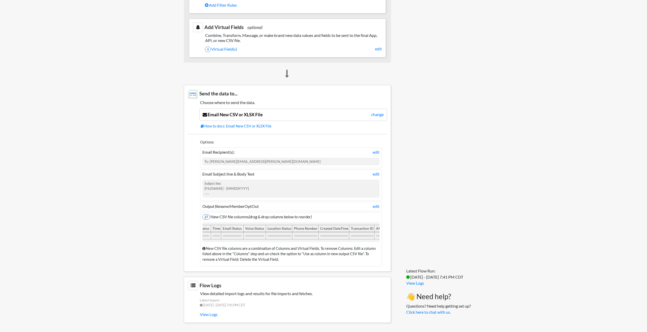
scroll to position [0, 319]
drag, startPoint x: 210, startPoint y: 225, endPoint x: 341, endPoint y: 229, distance: 130.7
drag, startPoint x: 363, startPoint y: 225, endPoint x: 336, endPoint y: 230, distance: 27.4
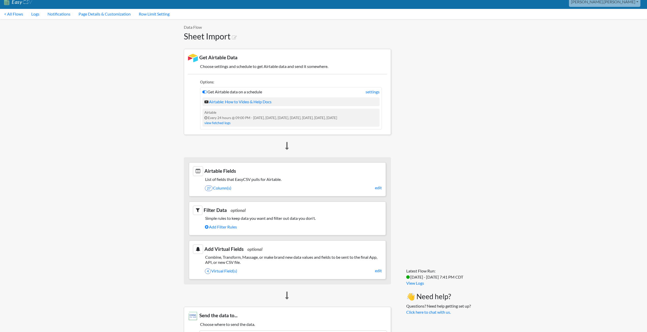
scroll to position [0, 0]
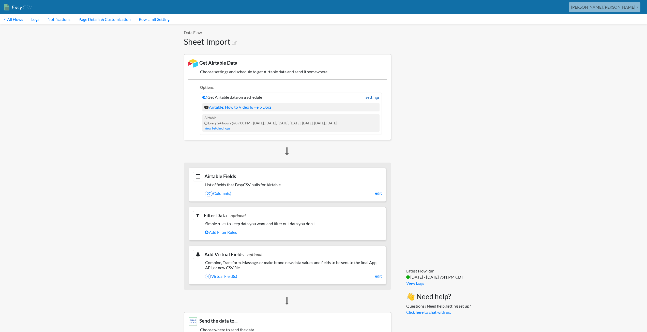
click at [375, 96] on link "settings" at bounding box center [372, 97] width 14 height 6
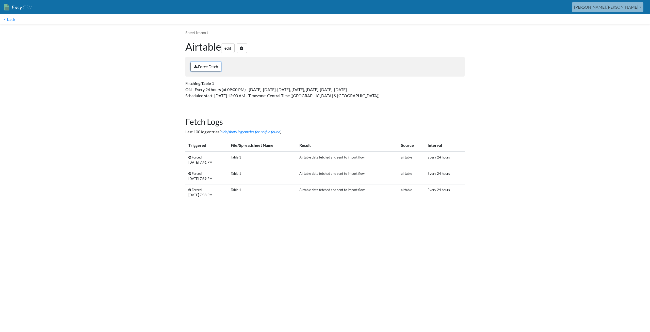
click at [206, 67] on link "Force Fetch" at bounding box center [206, 67] width 31 height 10
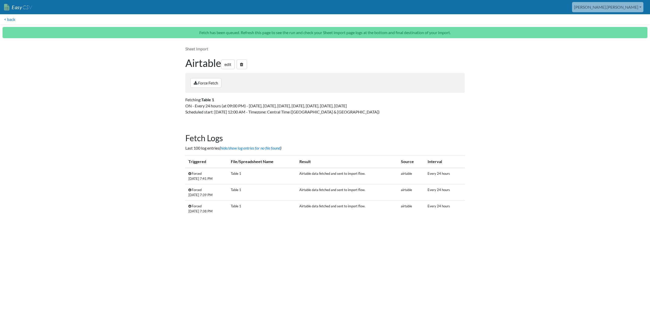
click at [455, 128] on main "Sheet Import Airtable edit Force Fetch Fetching: Table 1 ON - Every 24 hours (a…" at bounding box center [325, 133] width 290 height 185
click at [544, 117] on body "Easy CSV [PERSON_NAME].[PERSON_NAME] Oag [US_STATE] Gov All Flows All CSV Gener…" at bounding box center [325, 113] width 650 height 226
click at [10, 20] on link "< back" at bounding box center [9, 19] width 19 height 10
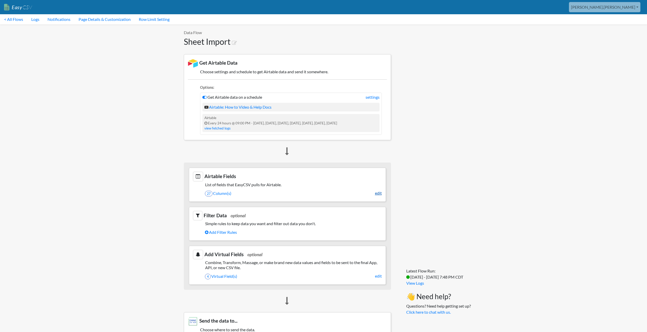
click at [377, 192] on link "edit" at bounding box center [378, 193] width 7 height 6
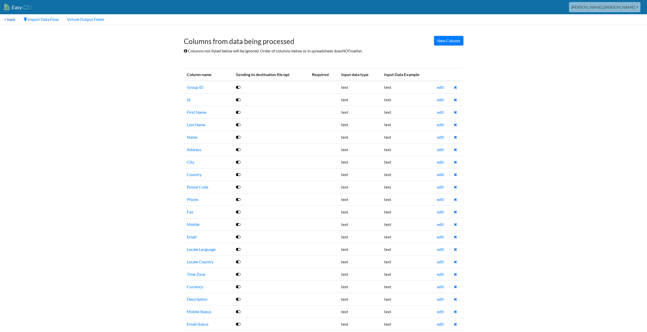
click at [10, 18] on link "< back" at bounding box center [9, 19] width 19 height 10
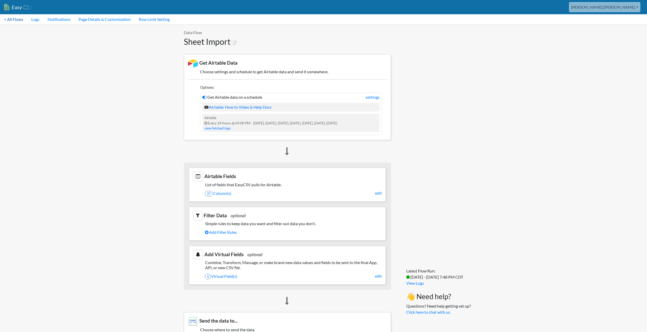
click at [18, 19] on link "< All Flows" at bounding box center [13, 19] width 27 height 10
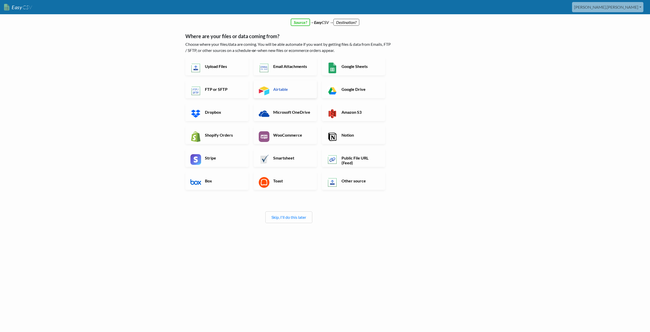
click at [278, 91] on h6 "Airtable" at bounding box center [292, 89] width 40 height 5
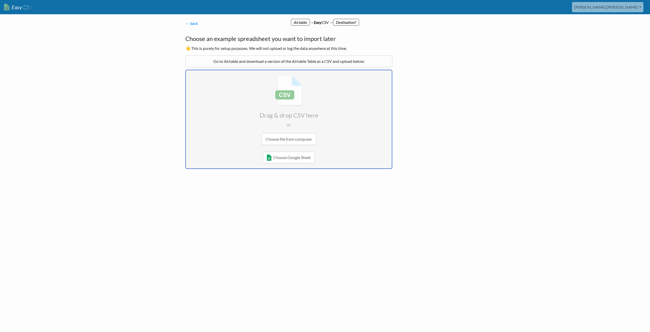
type input "C:\fakepath\Table 1-OptOutExport (1).csv"
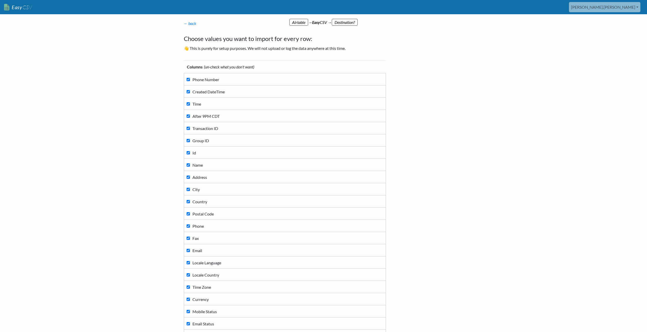
scroll to position [82, 0]
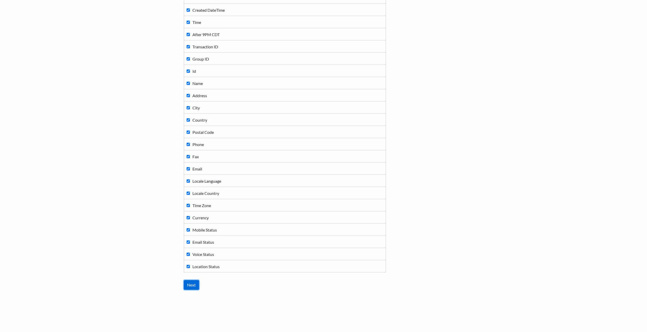
click at [189, 283] on input "Next" at bounding box center [191, 285] width 15 height 10
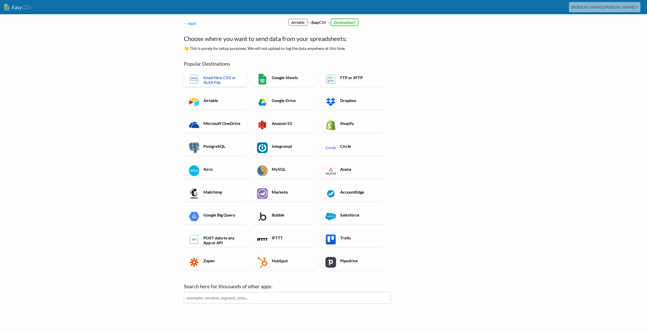
click at [202, 75] on h6 "Email New CSV or XLSX File" at bounding box center [222, 80] width 40 height 10
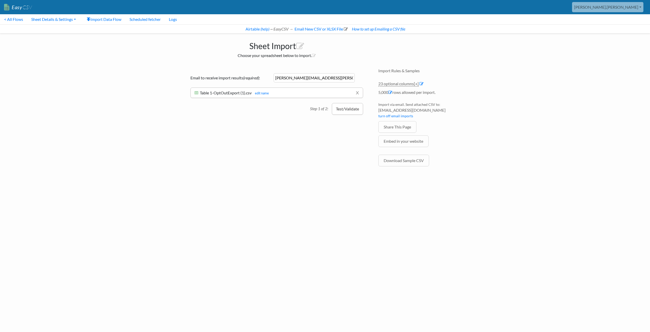
click at [345, 111] on button "Test/Validate" at bounding box center [347, 109] width 31 height 12
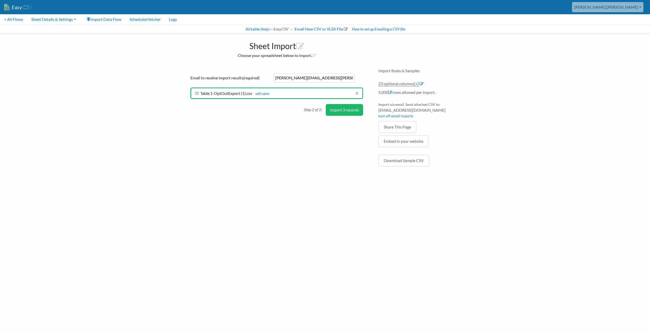
click at [341, 110] on button "Import 3 records" at bounding box center [344, 110] width 37 height 12
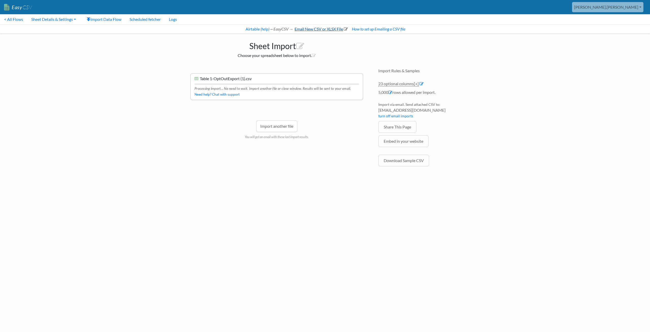
click at [318, 29] on link "Email New CSV or XLSX File" at bounding box center [321, 28] width 54 height 5
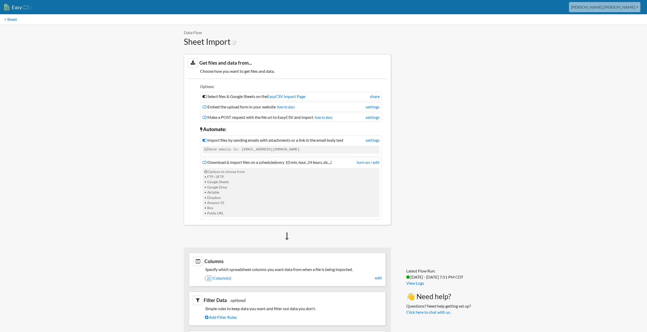
scroll to position [127, 0]
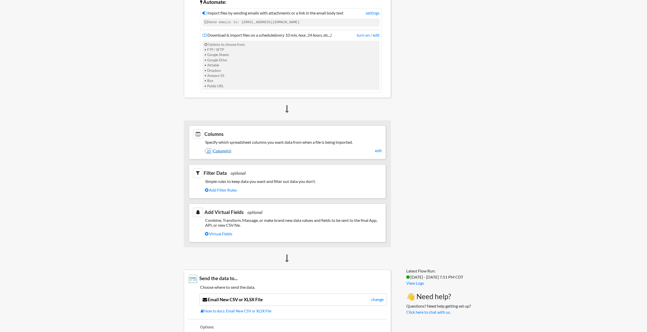
click at [291, 150] on link "23 Column(s)" at bounding box center [293, 150] width 177 height 9
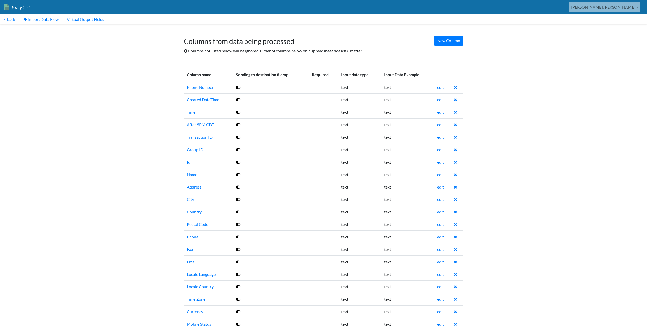
click at [238, 87] on icon at bounding box center [238, 87] width 5 height 4
click at [237, 101] on icon at bounding box center [238, 100] width 5 height 4
click at [238, 110] on icon at bounding box center [238, 112] width 5 height 4
click at [237, 125] on icon at bounding box center [238, 124] width 5 height 4
click at [238, 136] on icon at bounding box center [238, 137] width 5 height 4
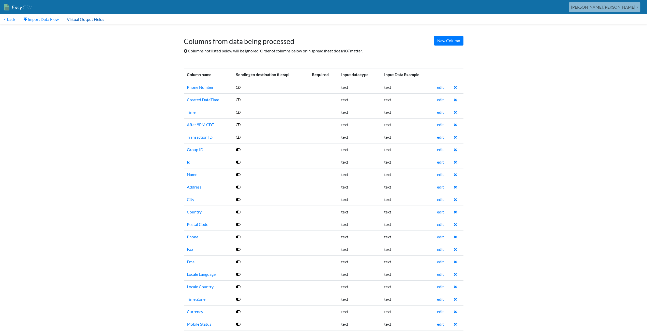
click at [82, 20] on link "Virtual Output Fields" at bounding box center [85, 19] width 45 height 10
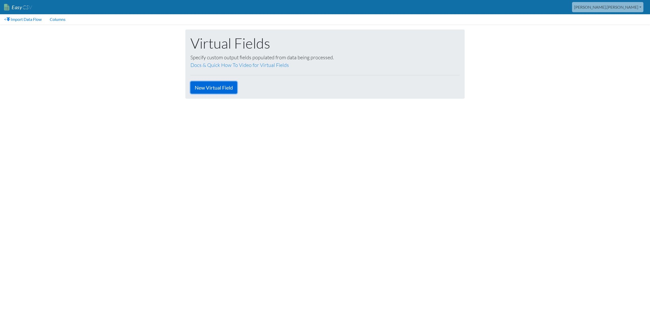
click at [226, 86] on link "New Virtual Field" at bounding box center [214, 87] width 47 height 12
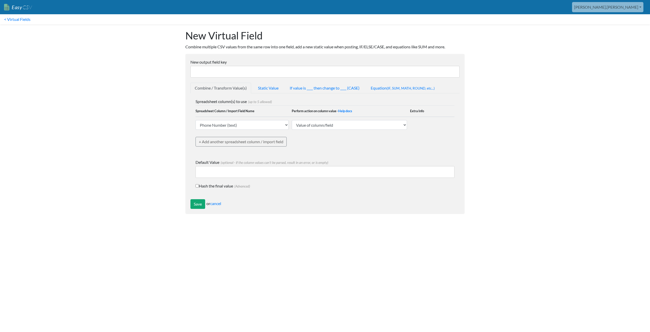
click at [215, 71] on input "New output field key" at bounding box center [325, 72] width 269 height 12
type input "First Name"
click at [199, 203] on input "Save" at bounding box center [198, 204] width 15 height 10
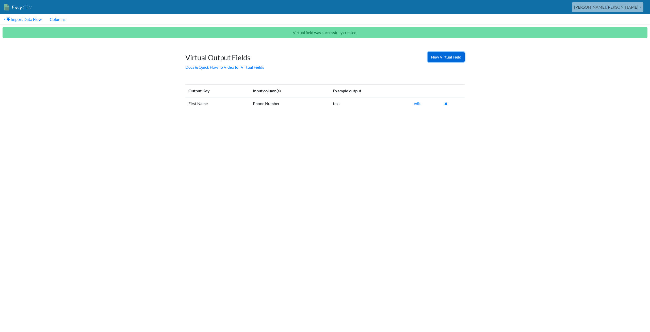
click at [436, 55] on link "New Virtual Field" at bounding box center [446, 57] width 37 height 10
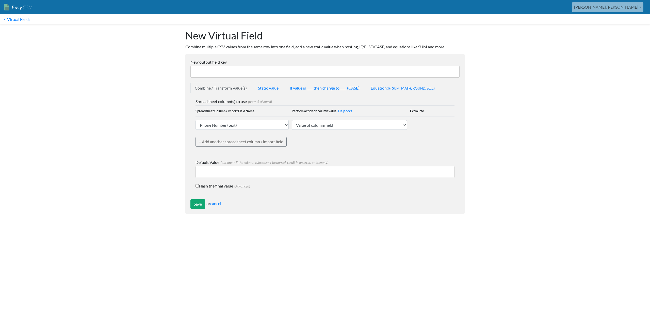
click at [215, 72] on input "New output field key" at bounding box center [325, 72] width 269 height 12
type input "Last Name"
click at [198, 203] on input "Save" at bounding box center [198, 204] width 15 height 10
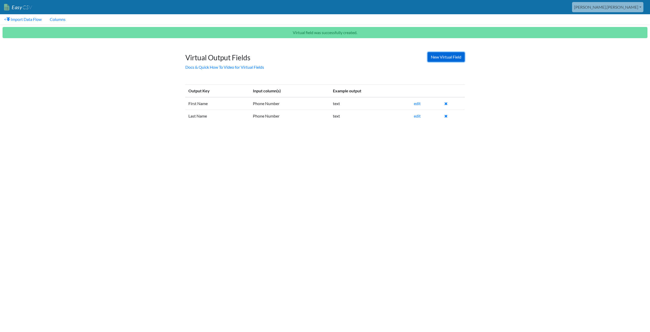
click at [437, 56] on link "New Virtual Field" at bounding box center [446, 57] width 37 height 10
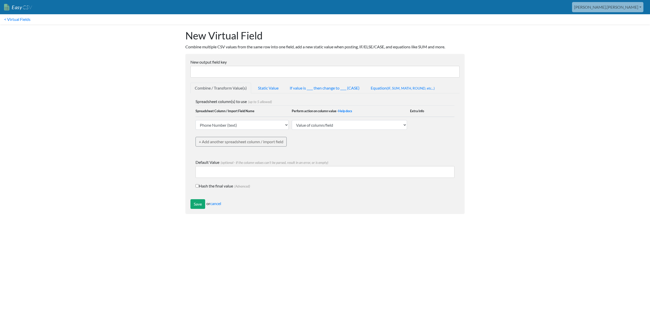
click at [209, 66] on input "New output field key" at bounding box center [325, 72] width 269 height 12
type input "Mobile"
click at [199, 201] on input "Save" at bounding box center [198, 204] width 15 height 10
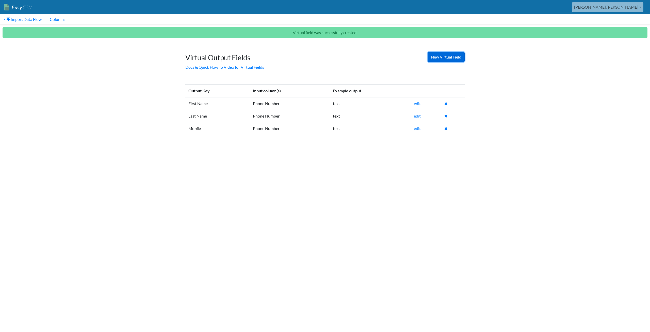
click at [441, 56] on link "New Virtual Field" at bounding box center [446, 57] width 37 height 10
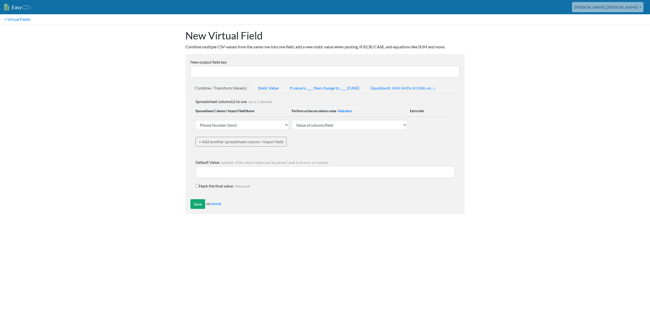
click at [217, 72] on input "New output field key" at bounding box center [325, 72] width 269 height 12
type input "Description"
click at [229, 123] on select "Phone Number (text) Created DateTime (text) Time (text) After 9PM CDT (text) Tr…" at bounding box center [242, 125] width 93 height 10
select select "748642"
click at [196, 120] on select "Phone Number (text) Created DateTime (text) Time (text) After 9PM CDT (text) Tr…" at bounding box center [242, 125] width 93 height 10
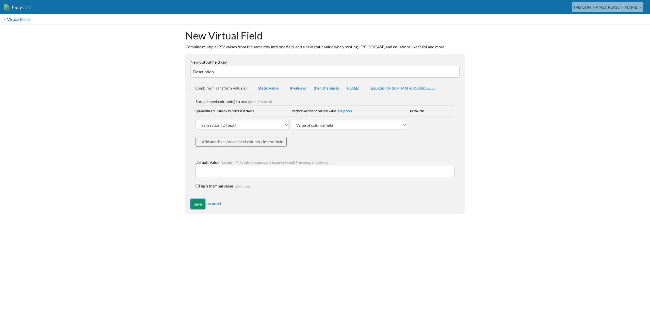
click at [195, 202] on input "Save" at bounding box center [198, 204] width 15 height 10
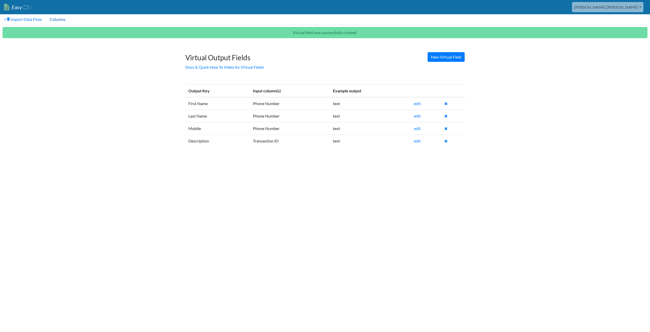
click at [64, 21] on link "Columns" at bounding box center [58, 19] width 24 height 10
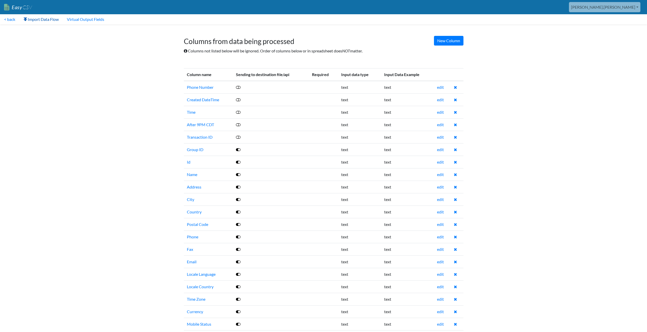
click at [36, 18] on link "Import Data Flow" at bounding box center [40, 19] width 43 height 10
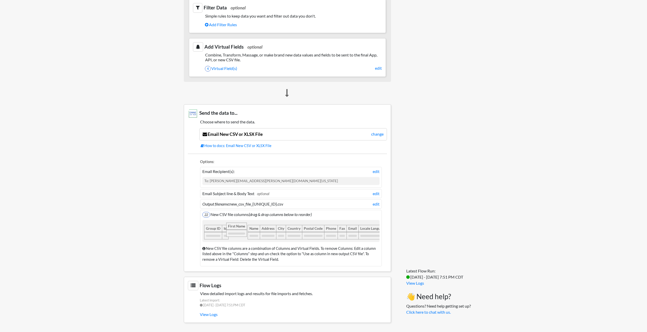
drag, startPoint x: 309, startPoint y: 225, endPoint x: 234, endPoint y: 229, distance: 75.3
drag, startPoint x: 331, startPoint y: 225, endPoint x: 246, endPoint y: 231, distance: 85.3
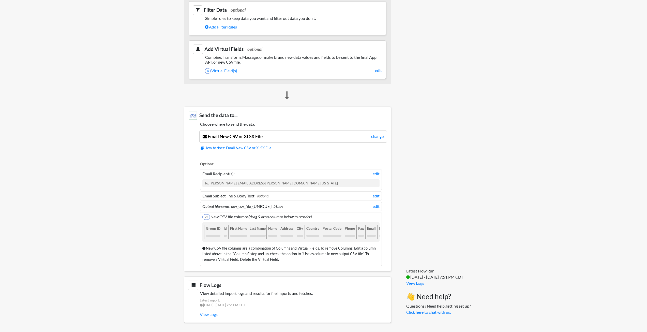
click at [166, 239] on body "Easy CSV aaron.tavis Oag Texas Gov All Flows All CSV Generators Business & Plan…" at bounding box center [323, 18] width 647 height 617
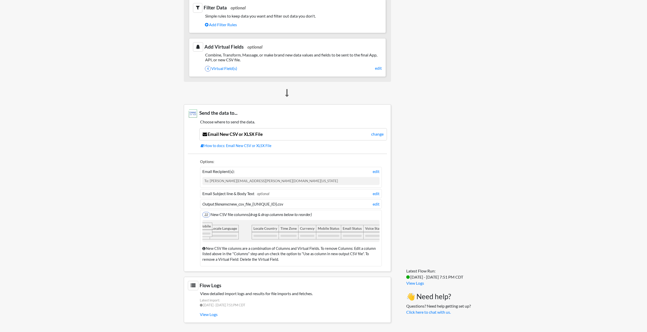
scroll to position [0, 152]
drag, startPoint x: 350, startPoint y: 227, endPoint x: 217, endPoint y: 233, distance: 133.5
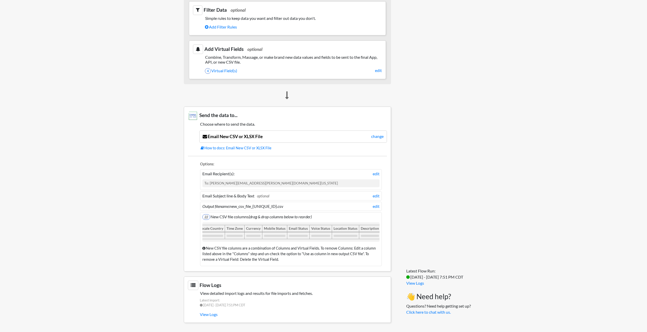
scroll to position [0, 219]
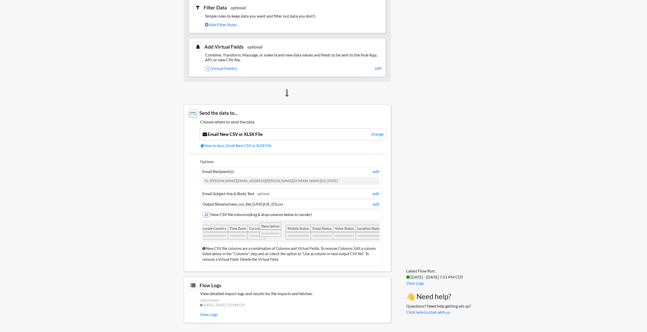
drag, startPoint x: 368, startPoint y: 224, endPoint x: 272, endPoint y: 232, distance: 96.2
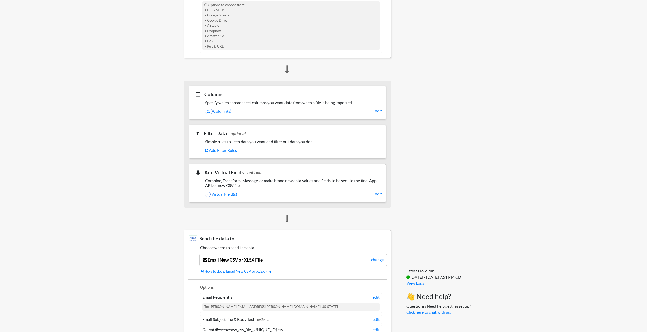
scroll to position [294, 0]
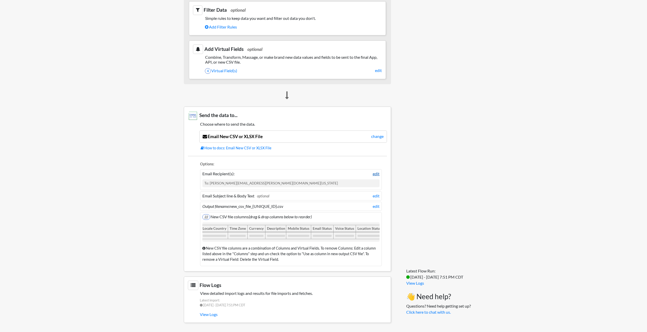
click at [376, 170] on link "edit" at bounding box center [375, 173] width 7 height 6
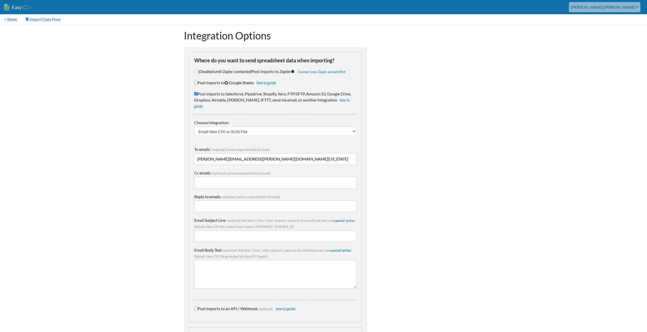
drag, startPoint x: 220, startPoint y: 153, endPoint x: 276, endPoint y: 150, distance: 57.0
click at [276, 153] on input "[PERSON_NAME][EMAIL_ADDRESS][PERSON_NAME][DOMAIN_NAME][US_STATE]" at bounding box center [275, 159] width 162 height 12
type input "[PERSON_NAME][EMAIL_ADDRESS][PERSON_NAME][DOMAIN_NAME]"
click at [222, 200] on input "Reply to emails (optional) comma-separated list of emails" at bounding box center [275, 206] width 162 height 12
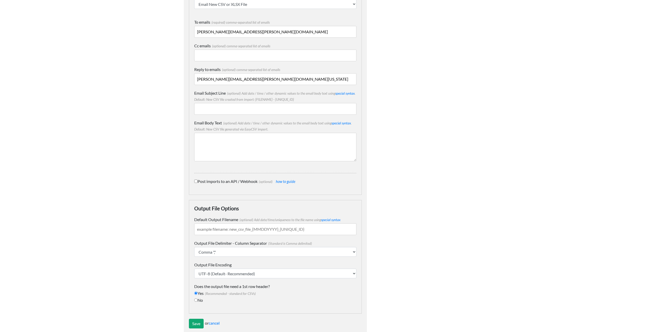
type input "[PERSON_NAME][EMAIL_ADDRESS][PERSON_NAME][DOMAIN_NAME][US_STATE]"
click at [227, 223] on input "Default Output Filename (optional) Add date/time/uniqueness to the file name us…" at bounding box center [275, 229] width 162 height 12
type input "MemberOptOut"
click at [217, 104] on input "Email Subject Line (optional) Add date / time / other dynamic values to the ema…" at bounding box center [275, 109] width 162 height 12
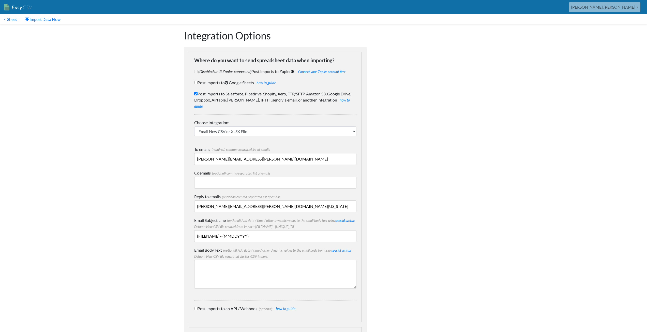
type input "{FILENAME} - {MMDDYYYY}"
click at [215, 126] on select "IFTTT FTP or SFTP Amazon S3 HubSpot Google Big Query Salesforce Pipedrive Airta…" at bounding box center [275, 131] width 162 height 10
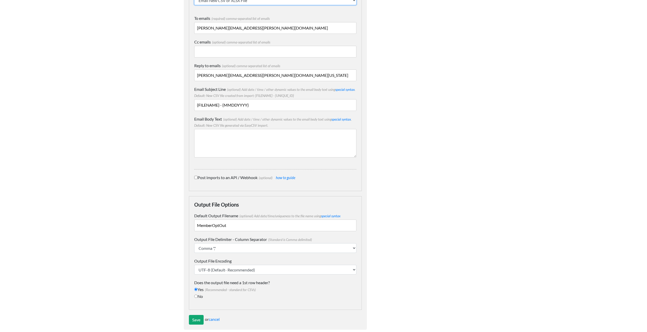
scroll to position [132, 0]
click at [194, 314] on input "Save" at bounding box center [196, 319] width 15 height 10
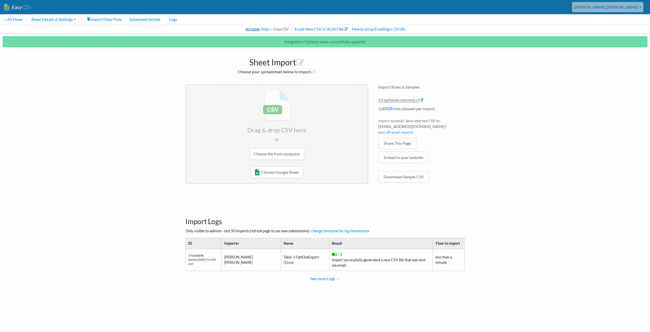
click at [251, 30] on link "Airtable" at bounding box center [252, 28] width 15 height 5
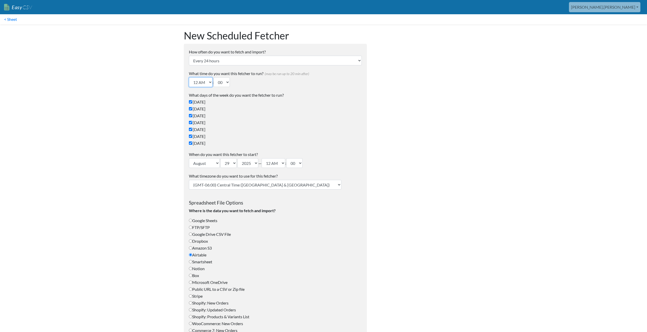
click at [208, 80] on select "12 AM 01 AM 02 AM 03 AM 04 AM 05 AM 06 AM 07 AM 08 AM 09 AM 10 AM 11 AM 12 PM 0…" at bounding box center [201, 82] width 24 height 10
select select "21"
click at [189, 77] on select "12 AM 01 AM 02 AM 03 AM 04 AM 05 AM 06 AM 07 AM 08 AM 09 AM 10 AM 11 AM 12 PM 0…" at bounding box center [201, 82] width 24 height 10
click at [226, 82] on select "00 10 20 30 40 50" at bounding box center [221, 82] width 16 height 10
select select "10"
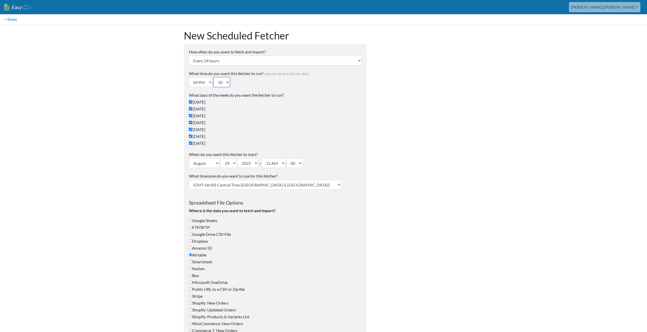
click at [215, 77] on select "00 10 20 30 40 50" at bounding box center [221, 82] width 16 height 10
click at [230, 162] on select "1 2 3 4 5 6 7 8 9 10 11 12 13 14 15 16 17 18 19 20 21 22 23 24 25 26 27 28 29 3…" at bounding box center [228, 163] width 16 height 10
click at [221, 158] on select "1 2 3 4 5 6 7 8 9 10 11 12 13 14 15 16 17 18 19 20 21 22 23 24 25 26 27 28 29 3…" at bounding box center [228, 163] width 16 height 10
click at [232, 164] on select "1 2 3 4 5 6 7 8 9 10 11 12 13 14 15 16 17 18 19 20 21 22 23 24 25 26 27 28 29 3…" at bounding box center [228, 163] width 16 height 10
select select "18"
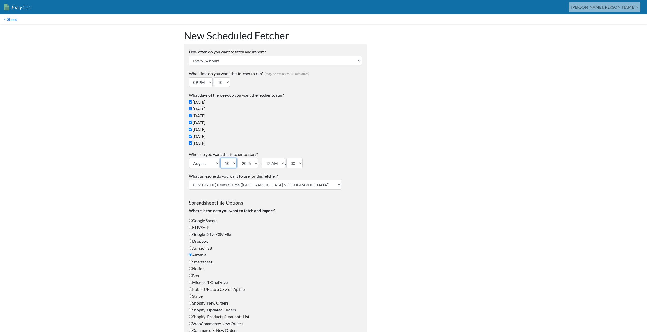
click at [221, 158] on select "1 2 3 4 5 6 7 8 9 10 11 12 13 14 15 16 17 18 19 20 21 22 23 24 25 26 27 28 29 3…" at bounding box center [228, 163] width 16 height 10
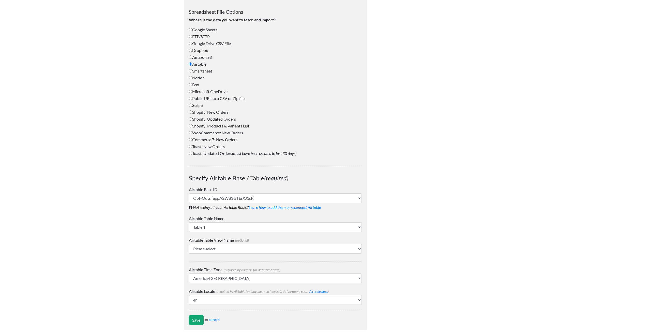
scroll to position [198, 0]
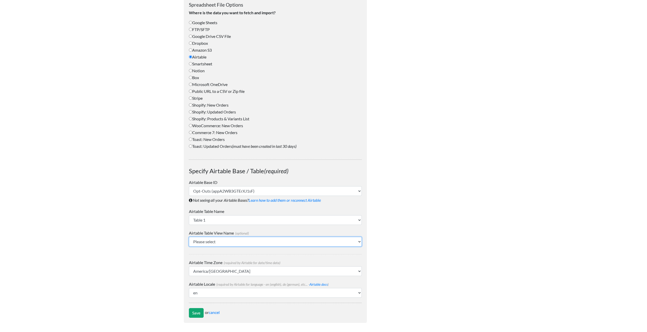
click at [211, 240] on select "Please select Grid view OptOutExport" at bounding box center [275, 242] width 173 height 10
select select "OptOutExport"
click at [189, 237] on select "Please select Grid view OptOutExport" at bounding box center [275, 242] width 173 height 10
click at [198, 311] on input "Save" at bounding box center [196, 313] width 15 height 10
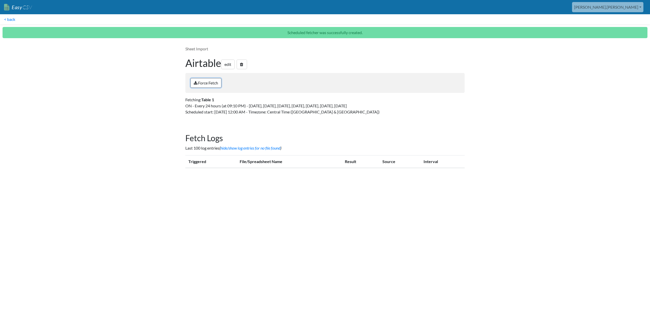
click at [207, 81] on link "Force Fetch" at bounding box center [206, 83] width 31 height 10
click at [558, 107] on body "Easy CSV [PERSON_NAME].[PERSON_NAME] Oag [US_STATE] Gov All Flows All CSV Gener…" at bounding box center [325, 88] width 650 height 177
click at [12, 20] on link "< back" at bounding box center [9, 19] width 19 height 10
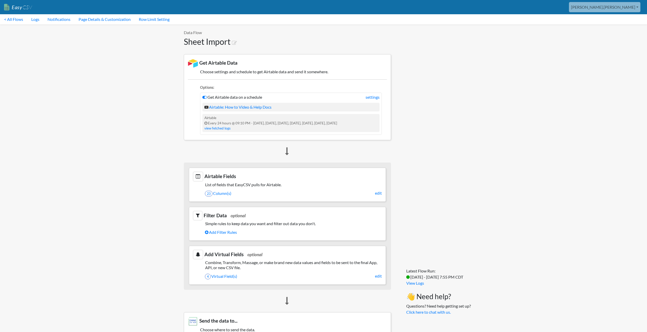
click at [447, 167] on div "Latest Flow Run: 3 / 3 - 8/28/2025 7:55 PM CDT View Logs 👋 Need help? Questions…" at bounding box center [432, 289] width 72 height 530
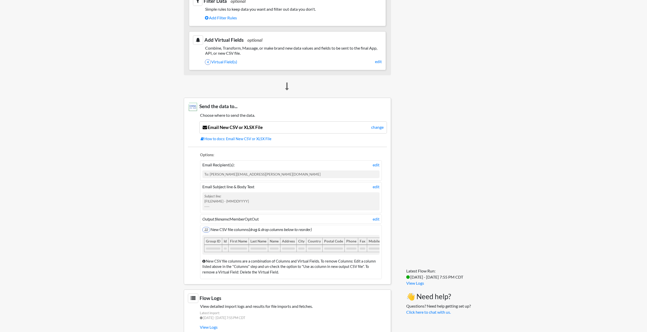
scroll to position [231, 0]
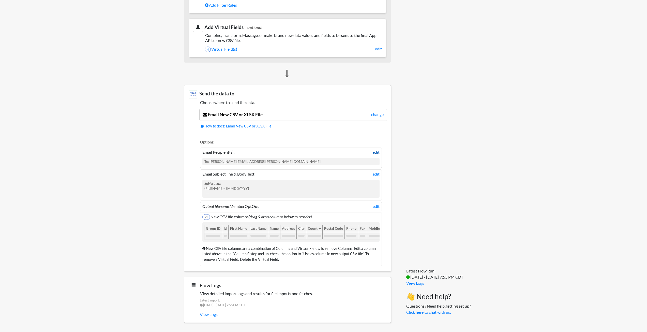
click at [374, 149] on link "edit" at bounding box center [375, 152] width 7 height 6
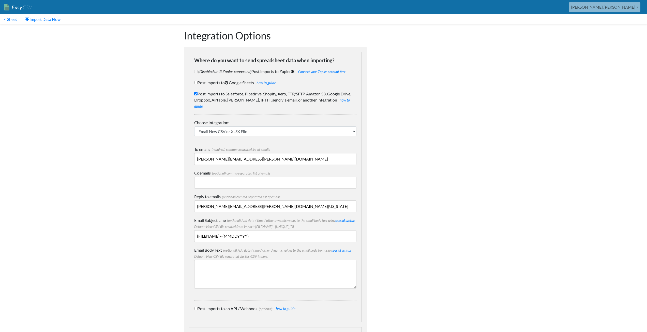
click at [263, 154] on input "[PERSON_NAME][EMAIL_ADDRESS][PERSON_NAME][DOMAIN_NAME]" at bounding box center [275, 159] width 162 height 12
paste input "mailto:DeploymentOperations@enacomm.net"
click at [253, 153] on input "aaron.tavis@insight.com,mailto:DeploymentOperations@enacomm.net" at bounding box center [275, 159] width 162 height 12
click at [163, 174] on body "Easy CSV aaron.tavis Oag Texas Gov All Flows All CSV Generators Business & Plan…" at bounding box center [323, 232] width 647 height 465
drag, startPoint x: 241, startPoint y: 154, endPoint x: 193, endPoint y: 155, distance: 47.8
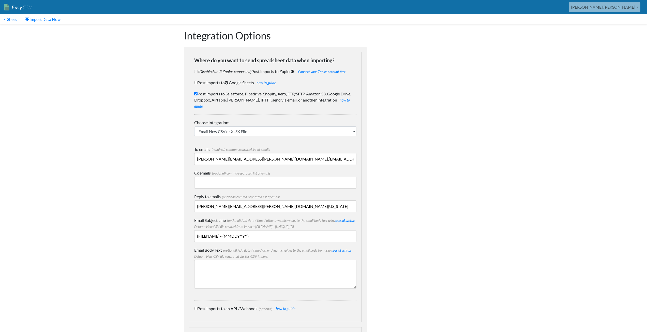
click at [193, 155] on div "Where do you want to send spreadsheet data when importing? (Disabled until Zapi…" at bounding box center [275, 187] width 173 height 270
type input "DeploymentOperations@enacomm.net"
click at [220, 177] on input "Cc emails (optional) comma-separated list of emails" at bounding box center [275, 183] width 162 height 12
click at [155, 192] on body "Easy CSV aaron.tavis Oag Texas Gov All Flows All CSV Generators Business & Plan…" at bounding box center [323, 232] width 647 height 465
click at [253, 178] on input "aaron.tavis@insight.com" at bounding box center [275, 183] width 162 height 12
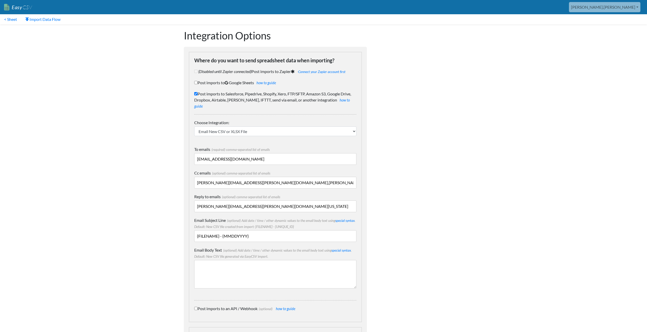
click at [256, 200] on input "aaron.tavis@oag.texas.gov" at bounding box center [275, 206] width 162 height 12
click at [246, 177] on input "aaron.tavis@insight.com,rick" at bounding box center [275, 183] width 162 height 12
paste input "rickc@enacomm.net"
type input "aaron.tavis@insight.com,rickc@enacomm.net"
click at [112, 224] on body "Easy CSV aaron.tavis Oag Texas Gov All Flows All CSV Generators Business & Plan…" at bounding box center [323, 232] width 647 height 465
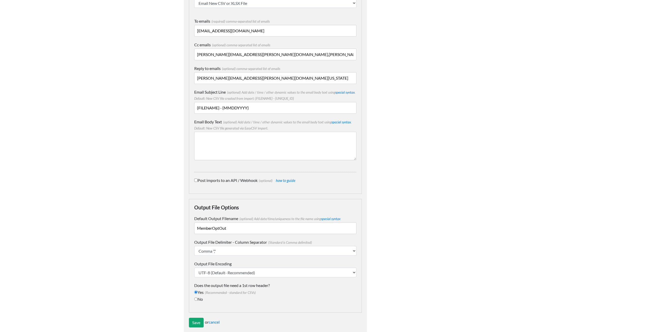
scroll to position [132, 0]
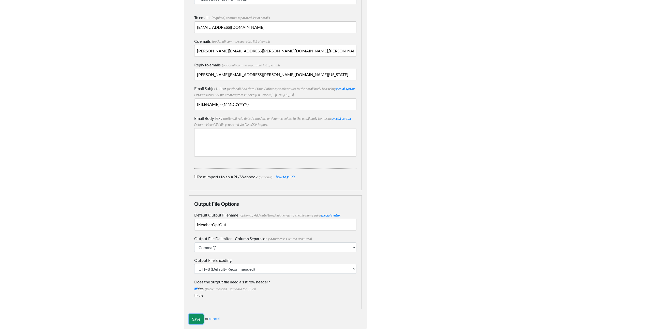
click at [197, 314] on input "Save" at bounding box center [196, 319] width 15 height 10
